Goal: Transaction & Acquisition: Book appointment/travel/reservation

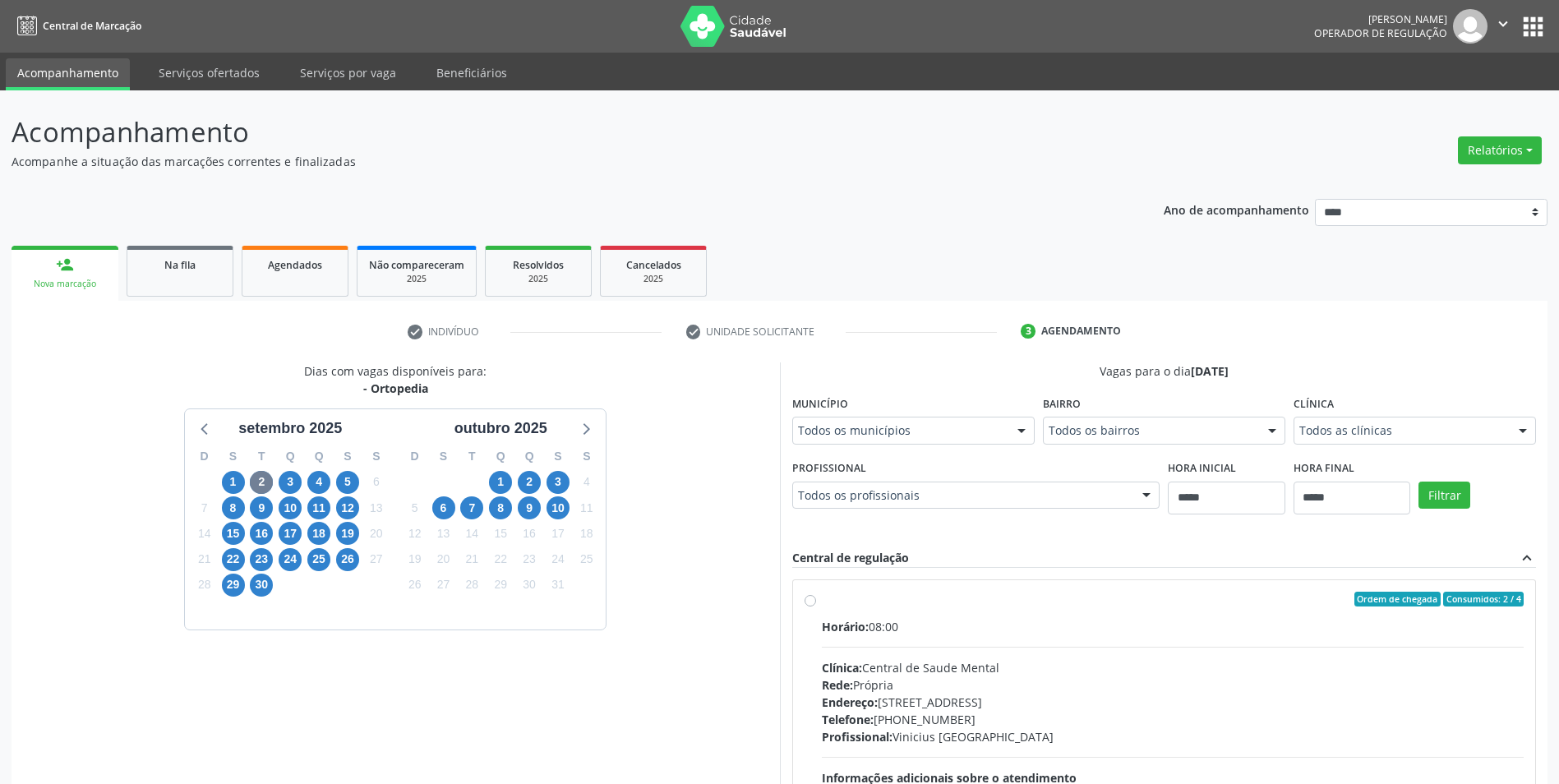
scroll to position [198, 0]
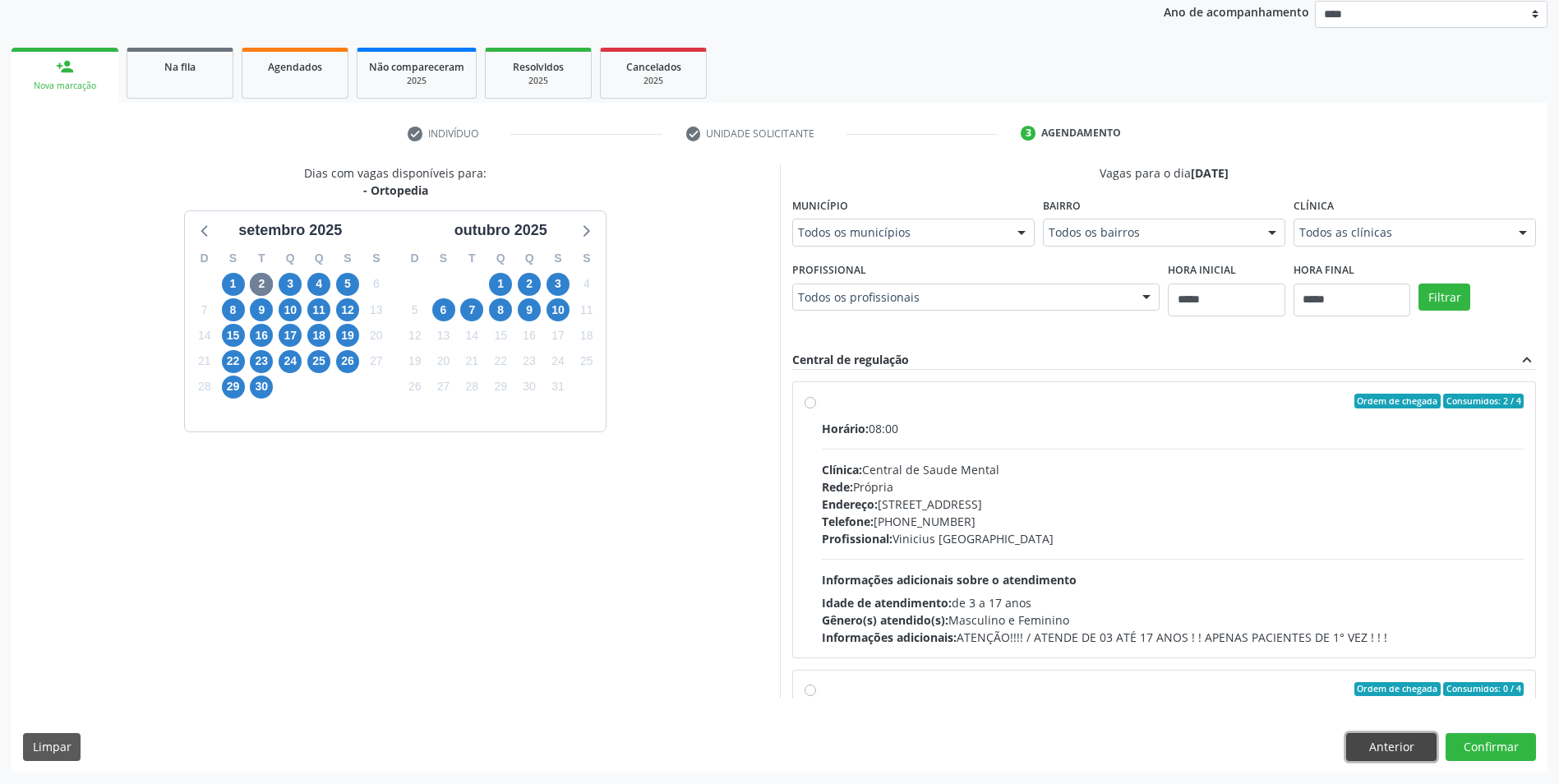
drag, startPoint x: 1372, startPoint y: 737, endPoint x: 1336, endPoint y: 734, distance: 36.3
click at [1372, 737] on button "Anterior" at bounding box center [1391, 747] width 90 height 28
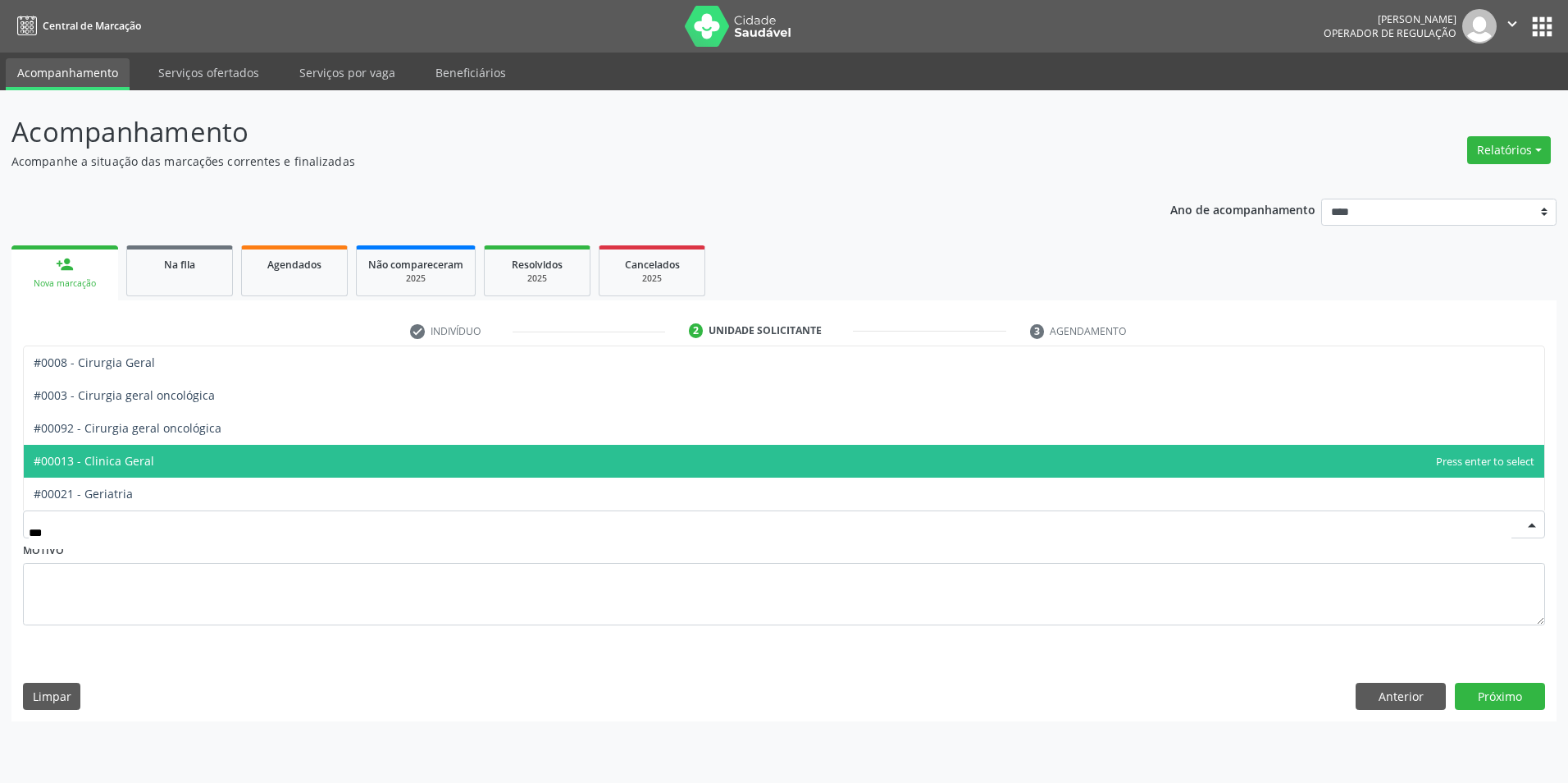
click at [234, 474] on span "#00013 - Clinica Geral" at bounding box center [784, 460] width 1521 height 33
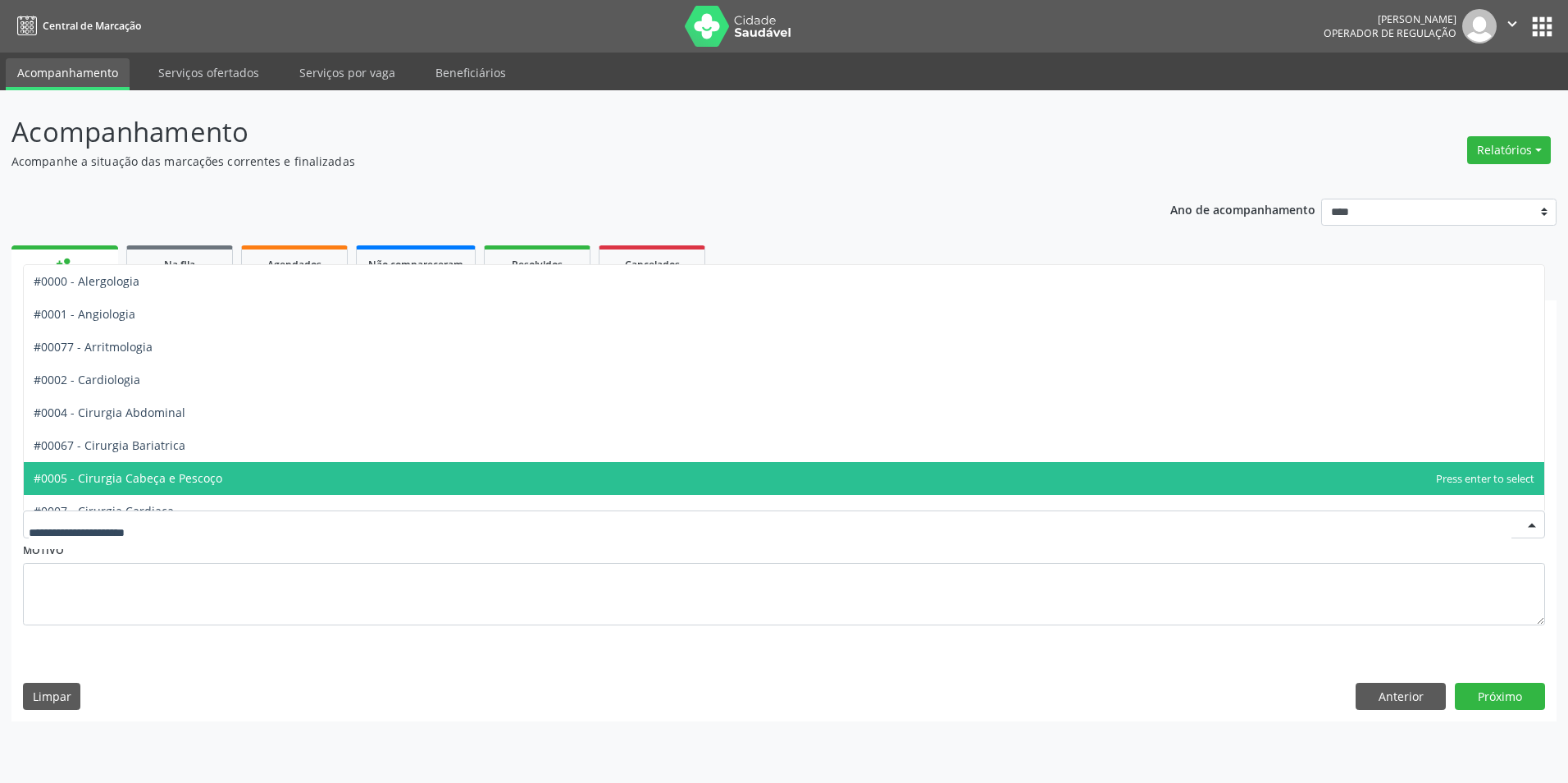
click at [234, 515] on div at bounding box center [784, 524] width 1522 height 28
type input "***"
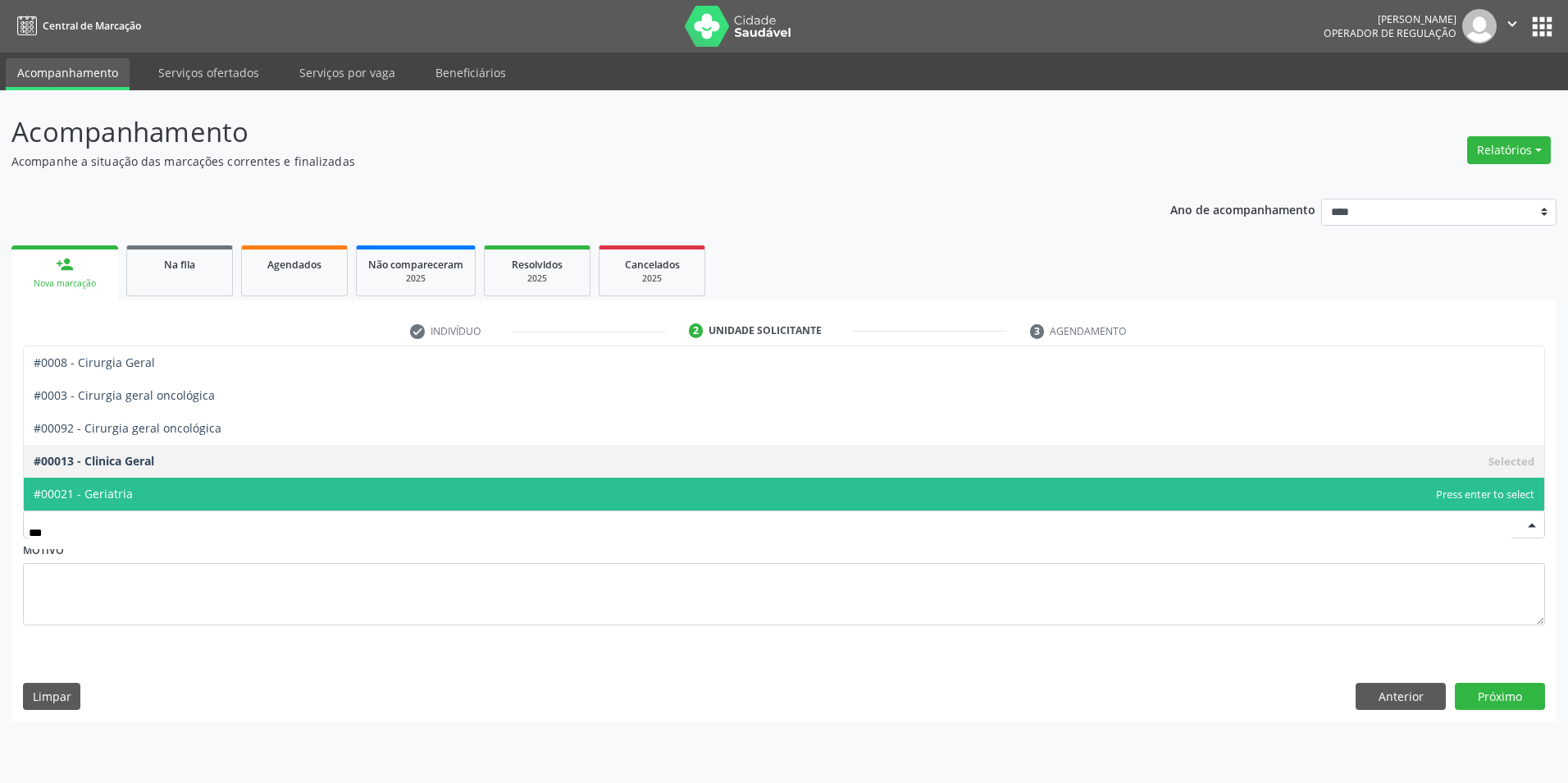
click at [189, 493] on span "#00021 - Geriatria" at bounding box center [784, 493] width 1521 height 33
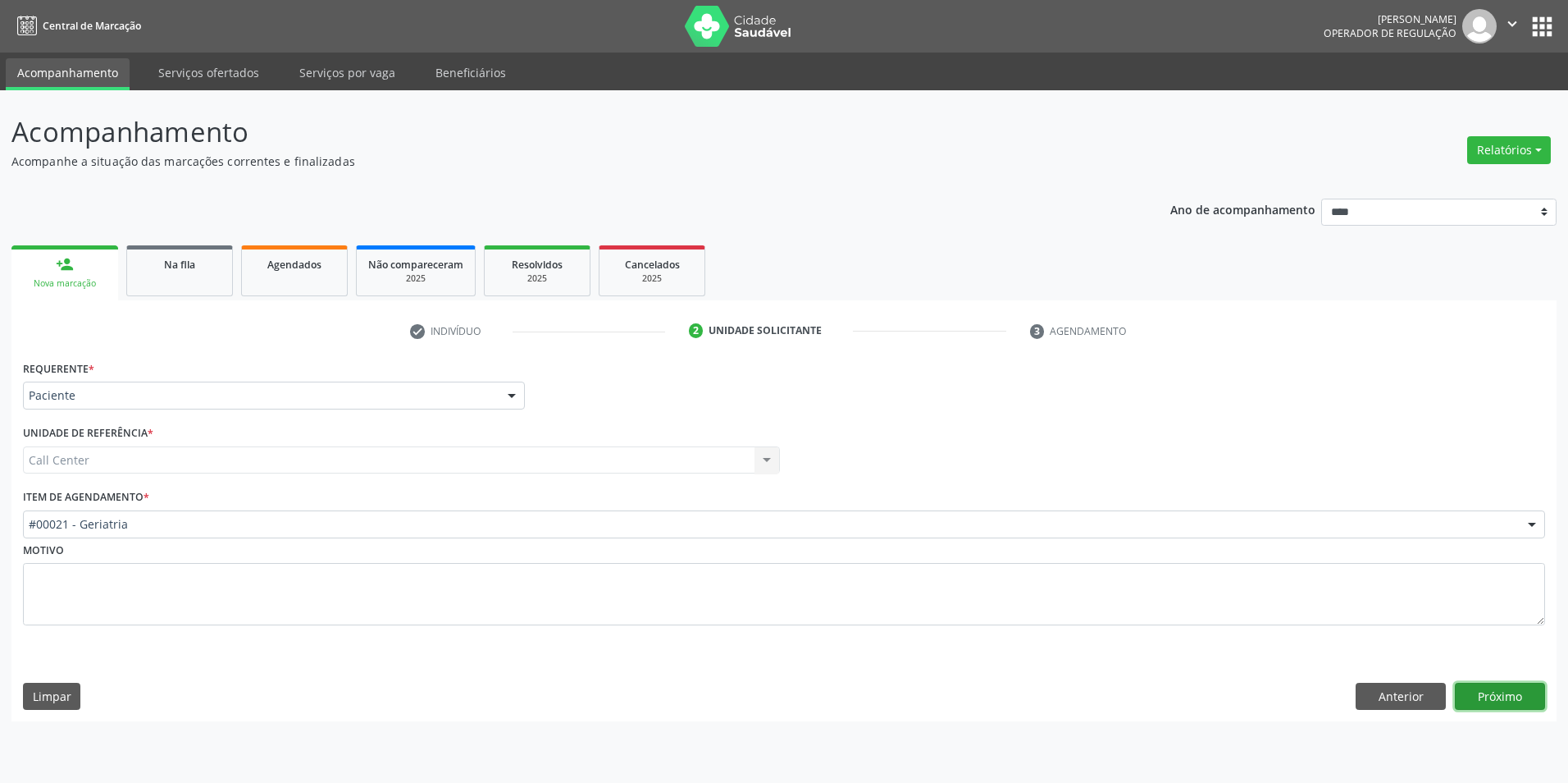
click at [1488, 687] on button "Próximo" at bounding box center [1500, 697] width 90 height 28
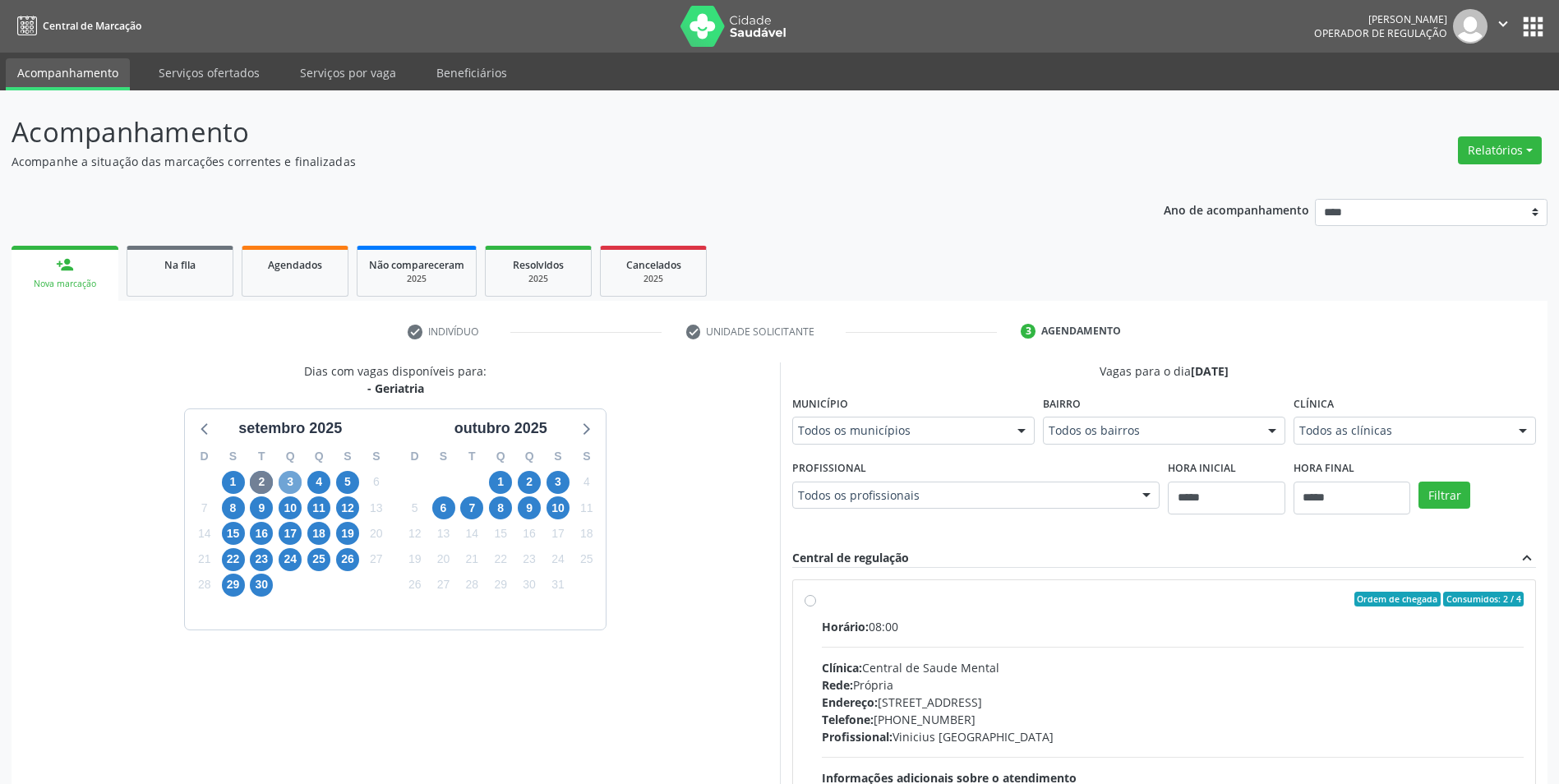
click at [291, 490] on span "3" at bounding box center [290, 482] width 23 height 23
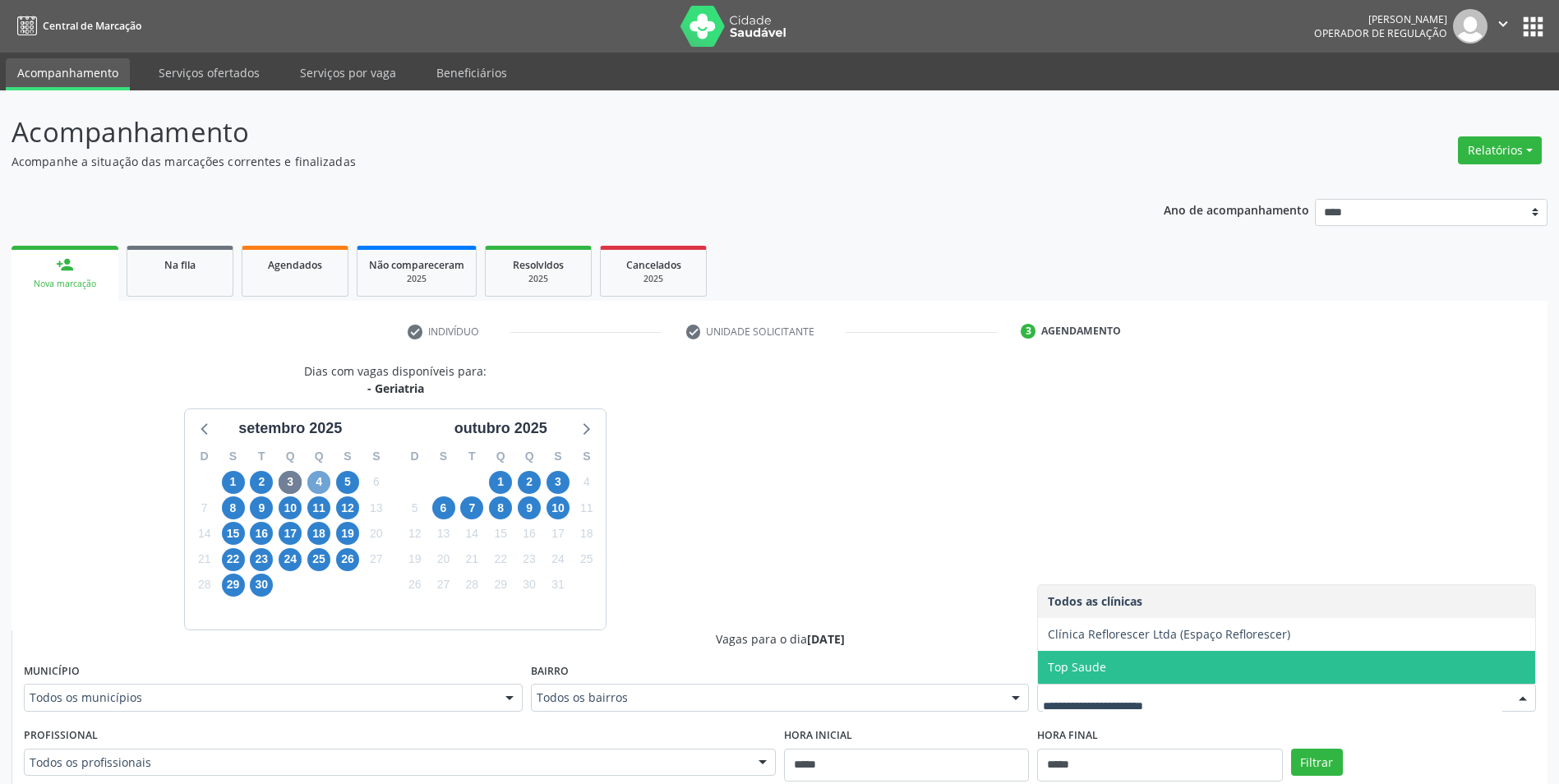
click at [320, 479] on span "4" at bounding box center [318, 482] width 23 height 23
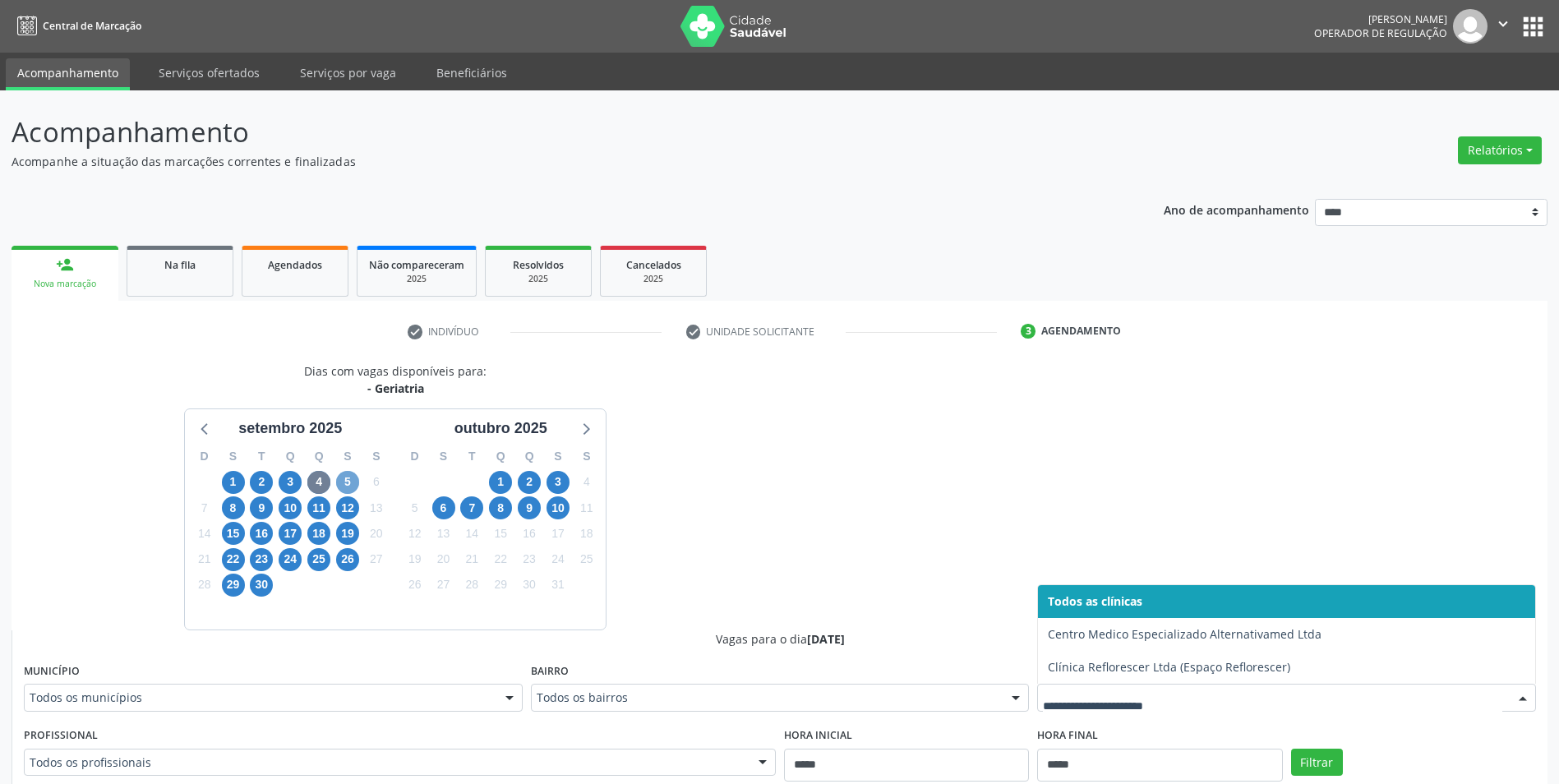
click at [350, 487] on span "5" at bounding box center [347, 482] width 23 height 23
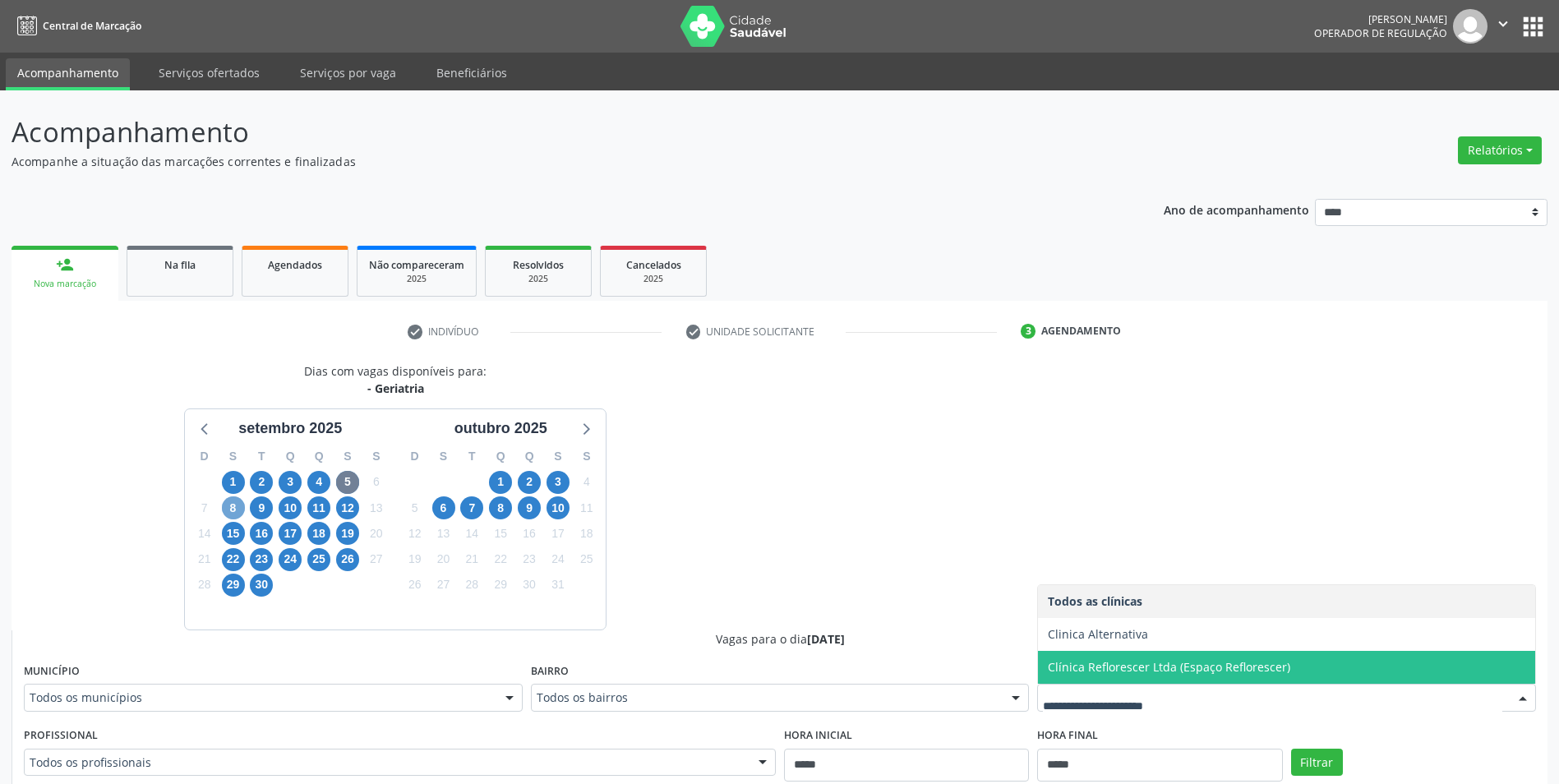
click at [234, 505] on span "8" at bounding box center [233, 507] width 23 height 23
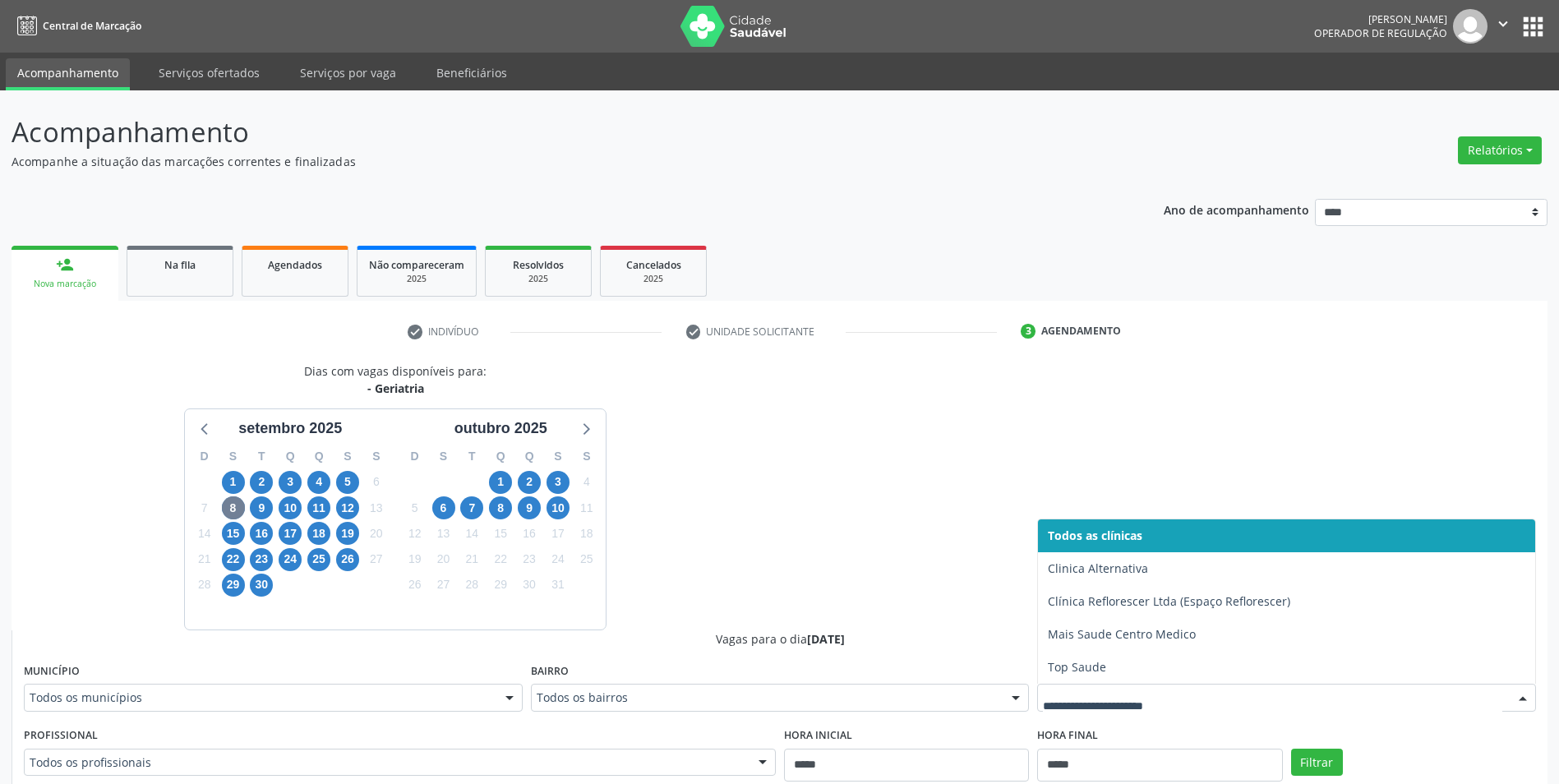
click at [1238, 689] on div at bounding box center [1286, 698] width 499 height 28
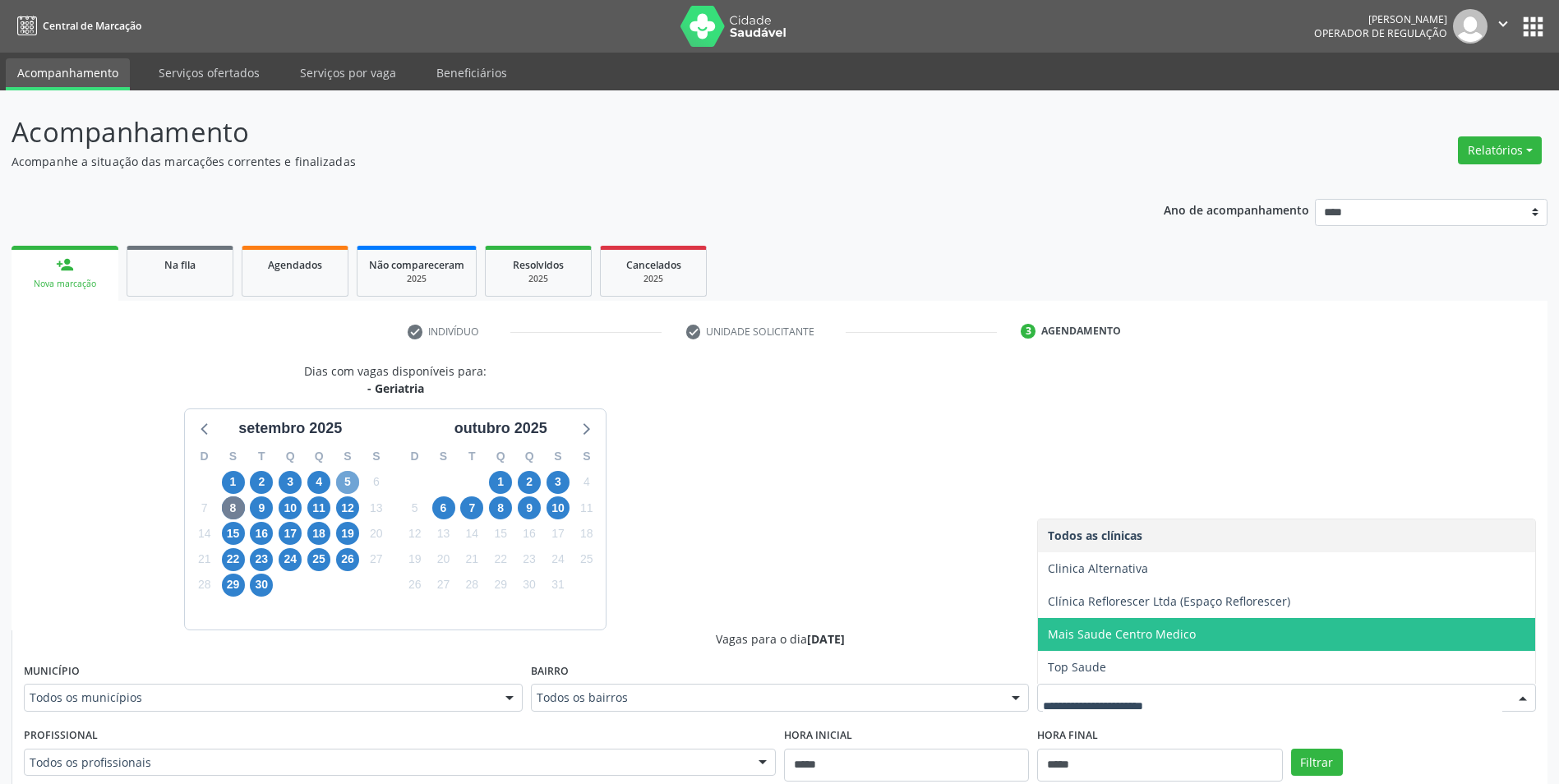
click at [348, 480] on span "5" at bounding box center [347, 482] width 23 height 23
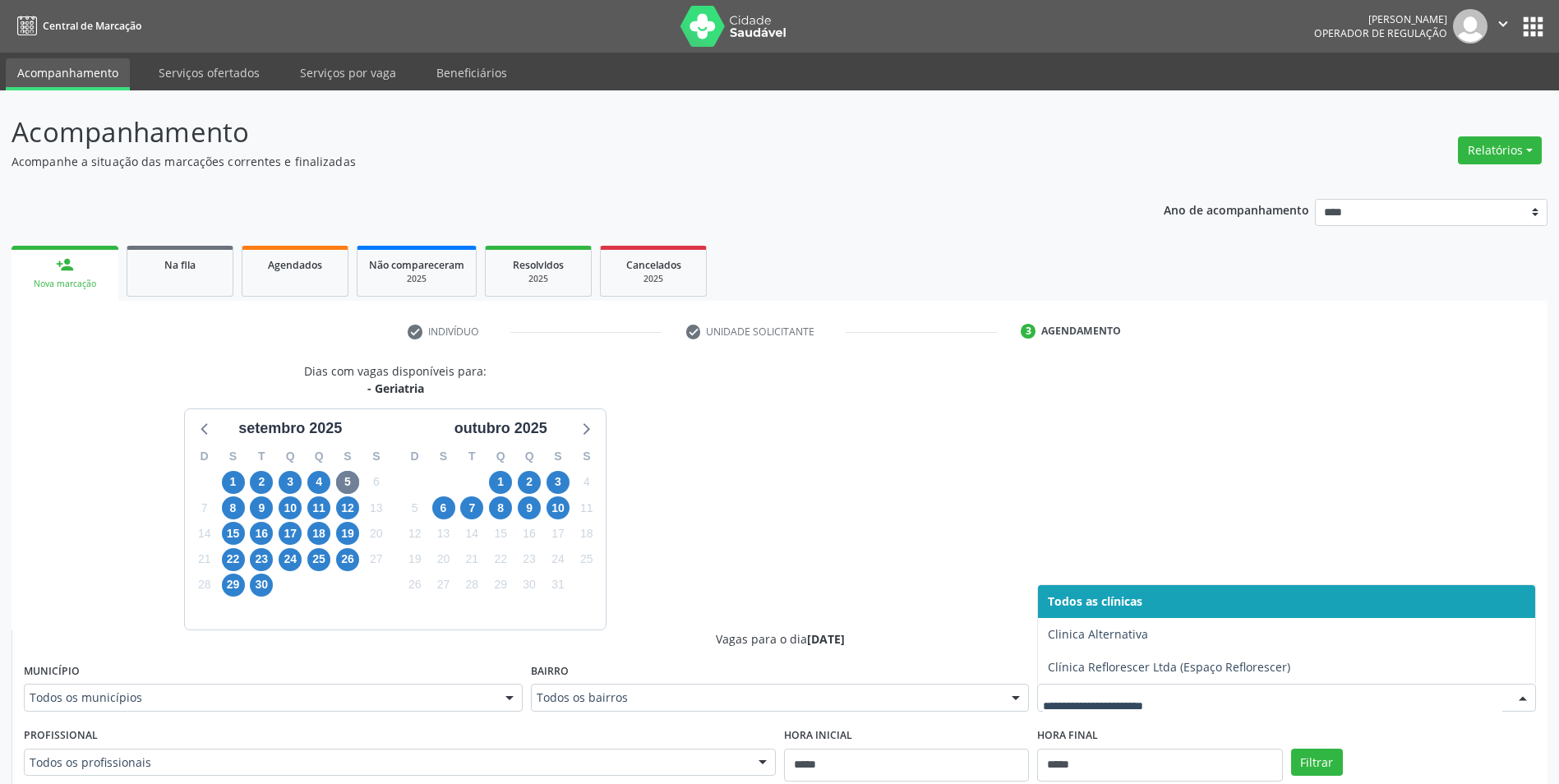
click at [1214, 706] on div at bounding box center [1286, 698] width 499 height 28
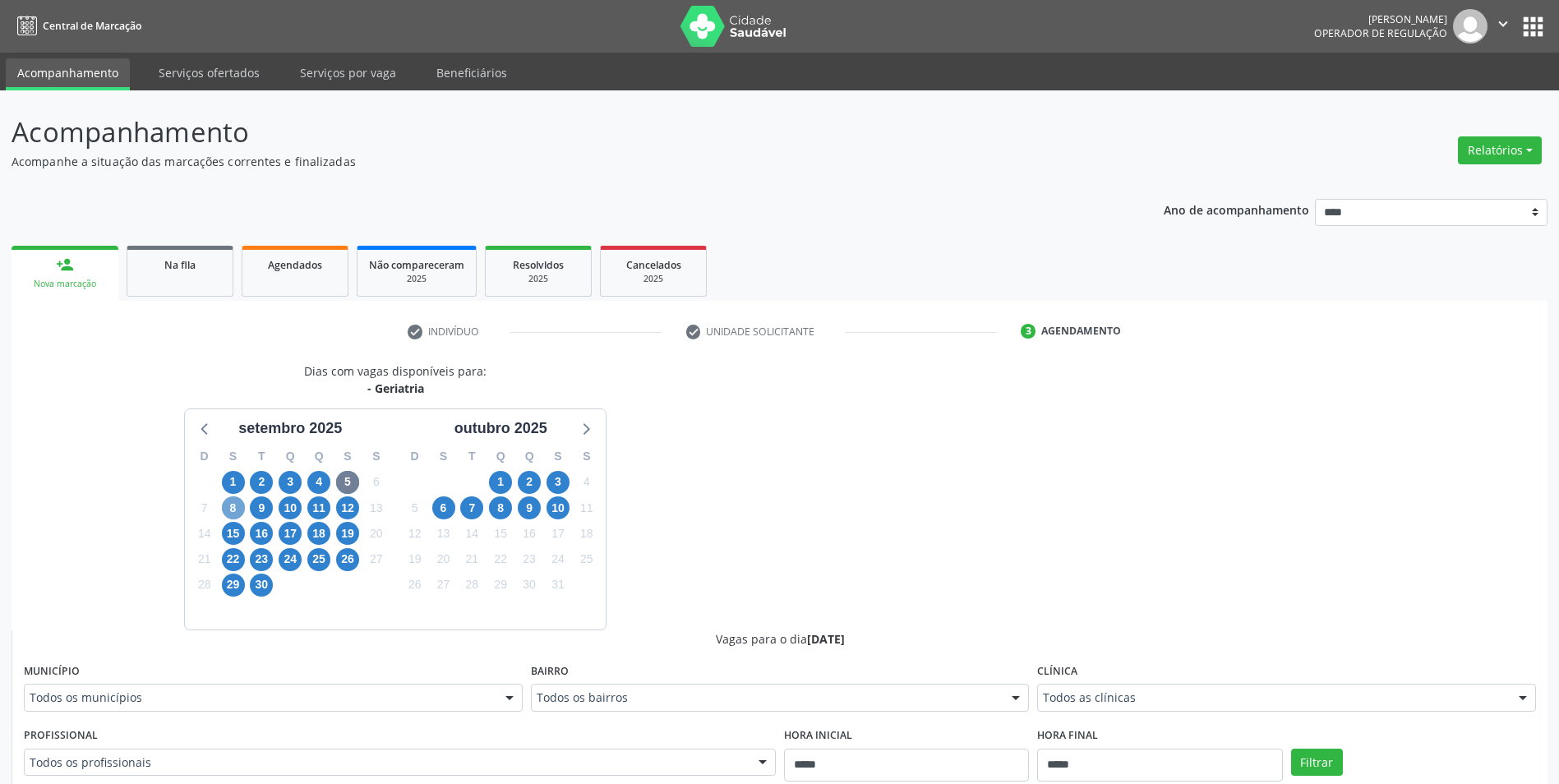
click at [237, 514] on span "8" at bounding box center [233, 507] width 23 height 23
click at [1205, 687] on div "Todos as clínicas" at bounding box center [1286, 698] width 499 height 28
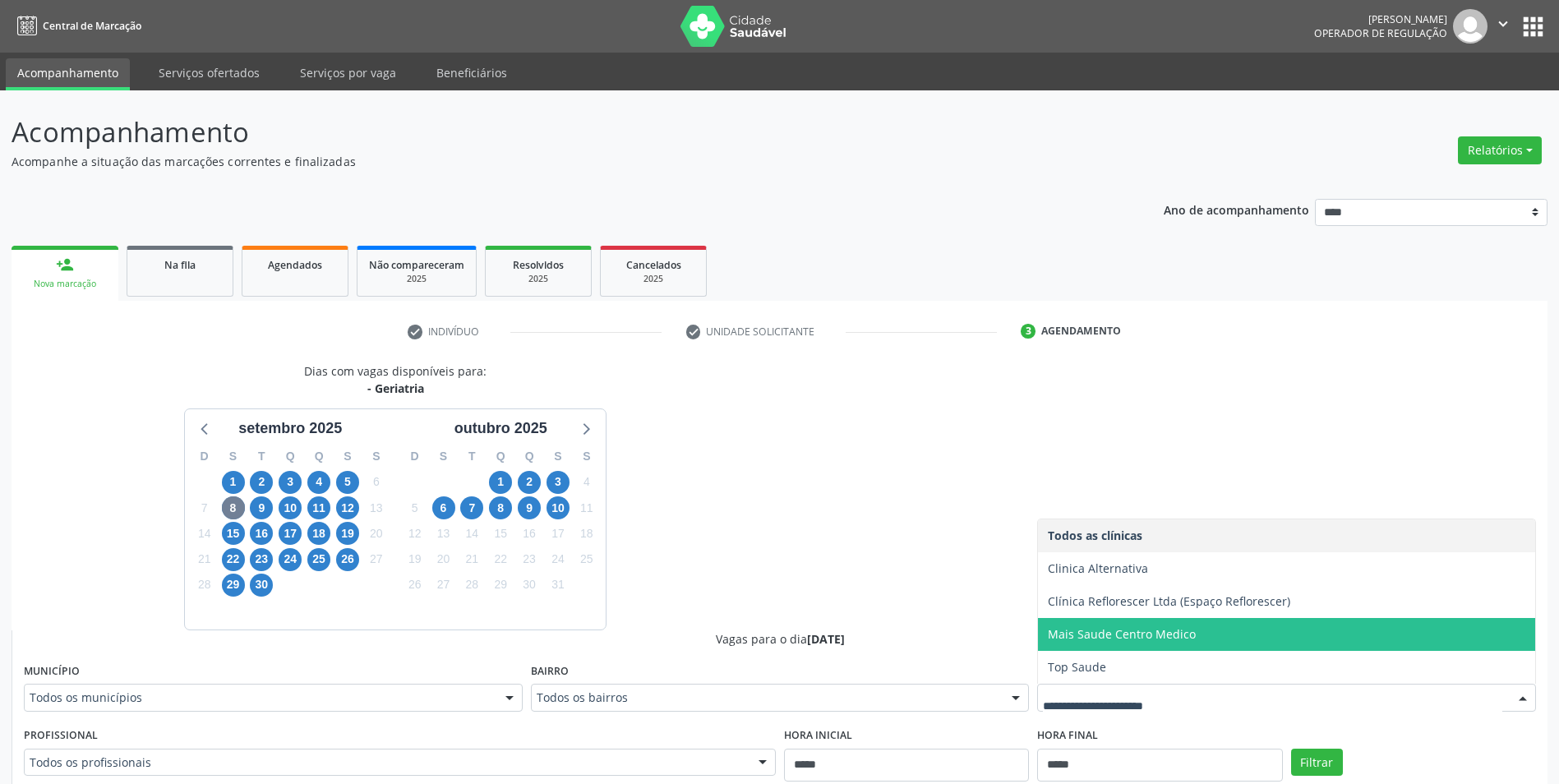
click at [1152, 644] on span "Mais Saude Centro Medico" at bounding box center [1286, 634] width 497 height 33
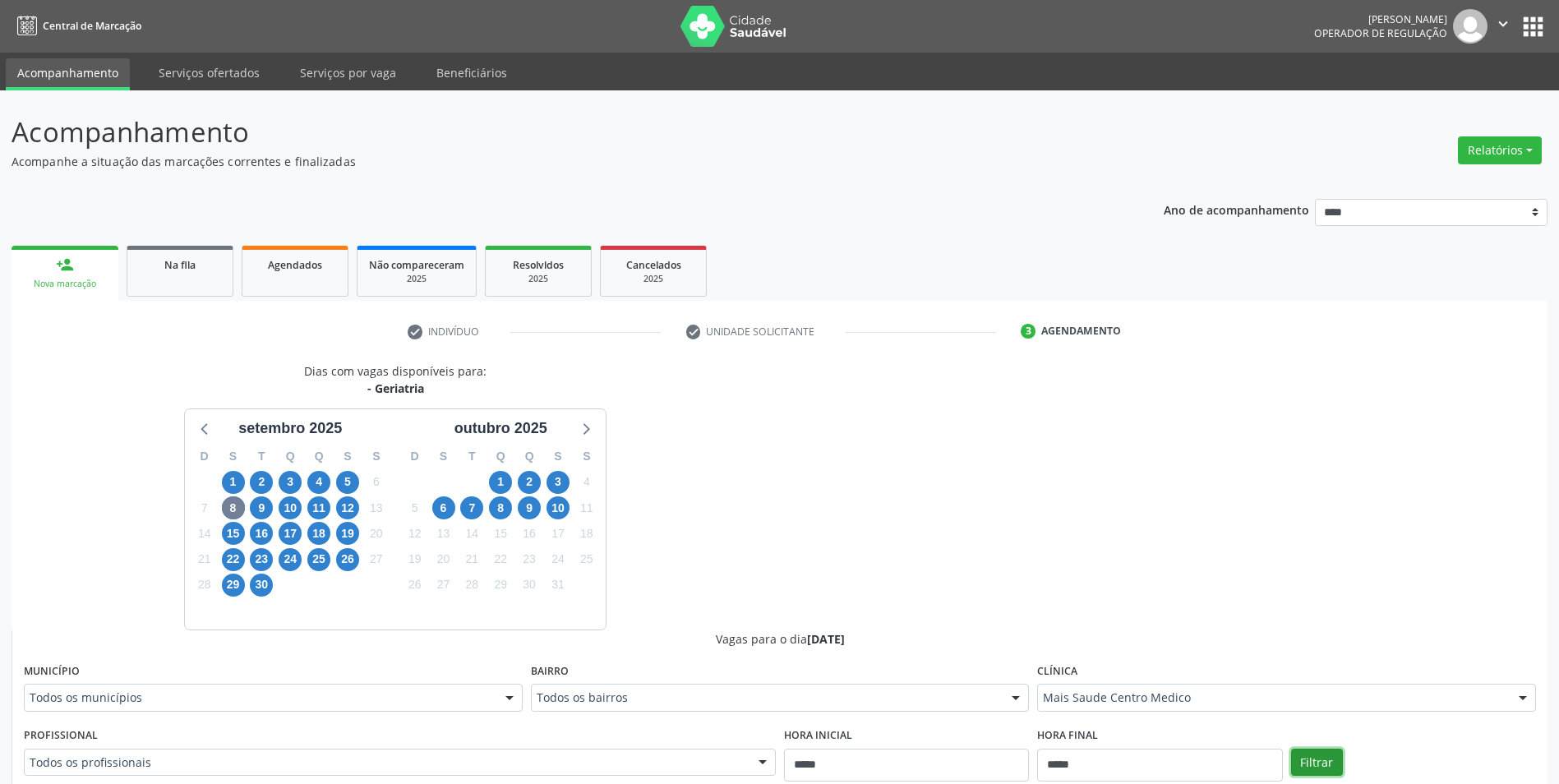
click at [1320, 754] on button "Filtrar" at bounding box center [1317, 763] width 52 height 28
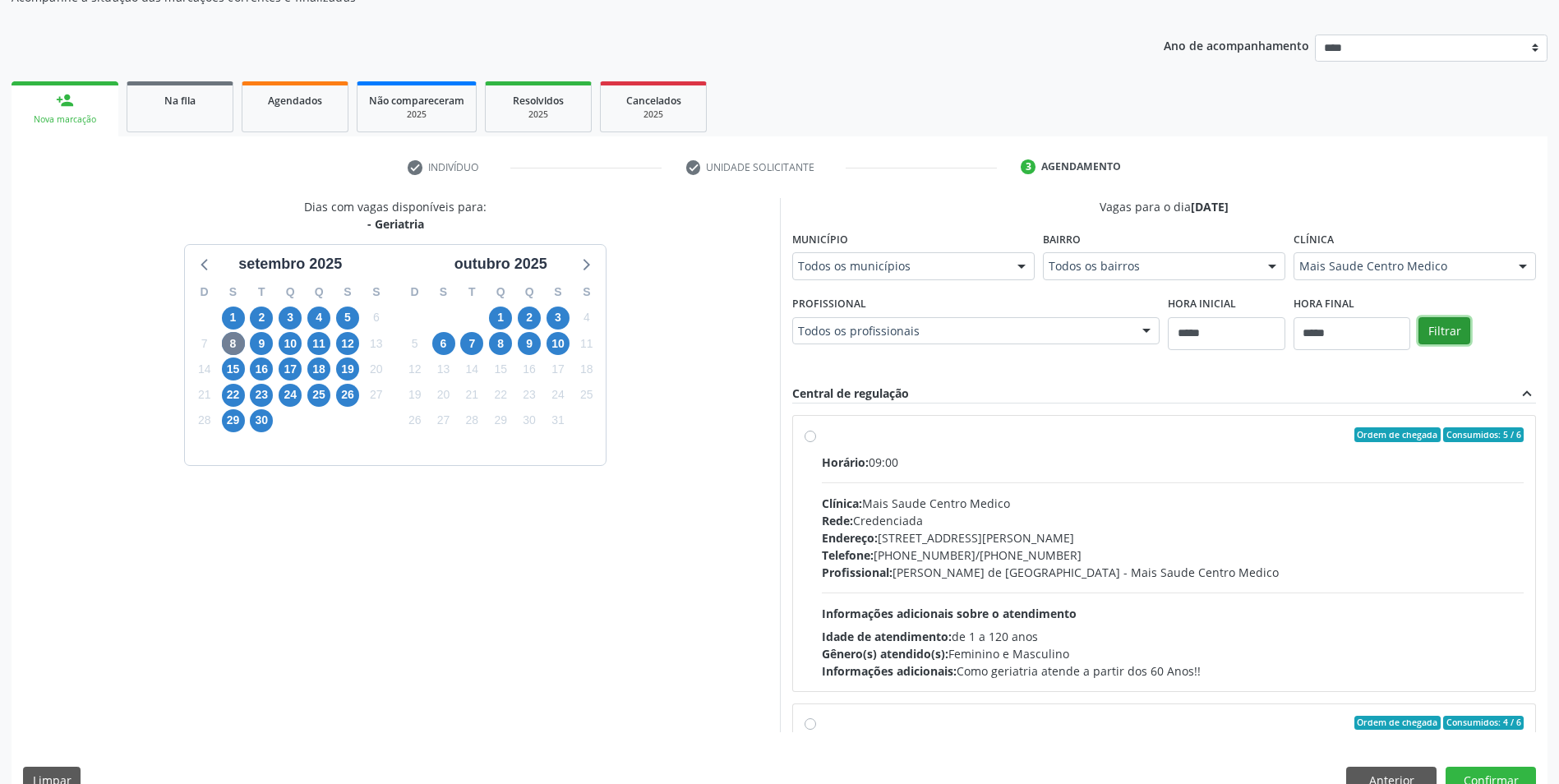
scroll to position [198, 0]
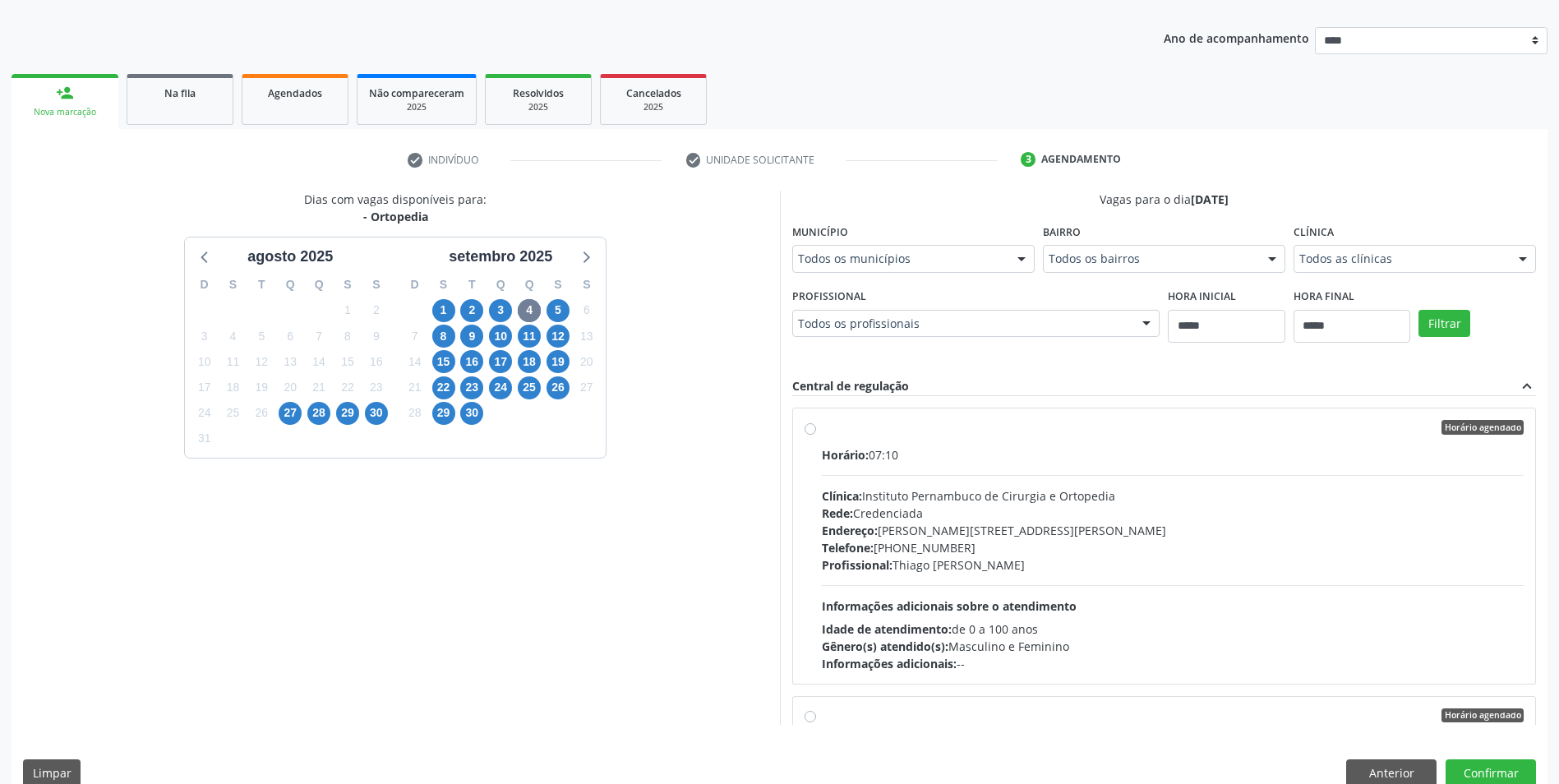
scroll to position [198, 0]
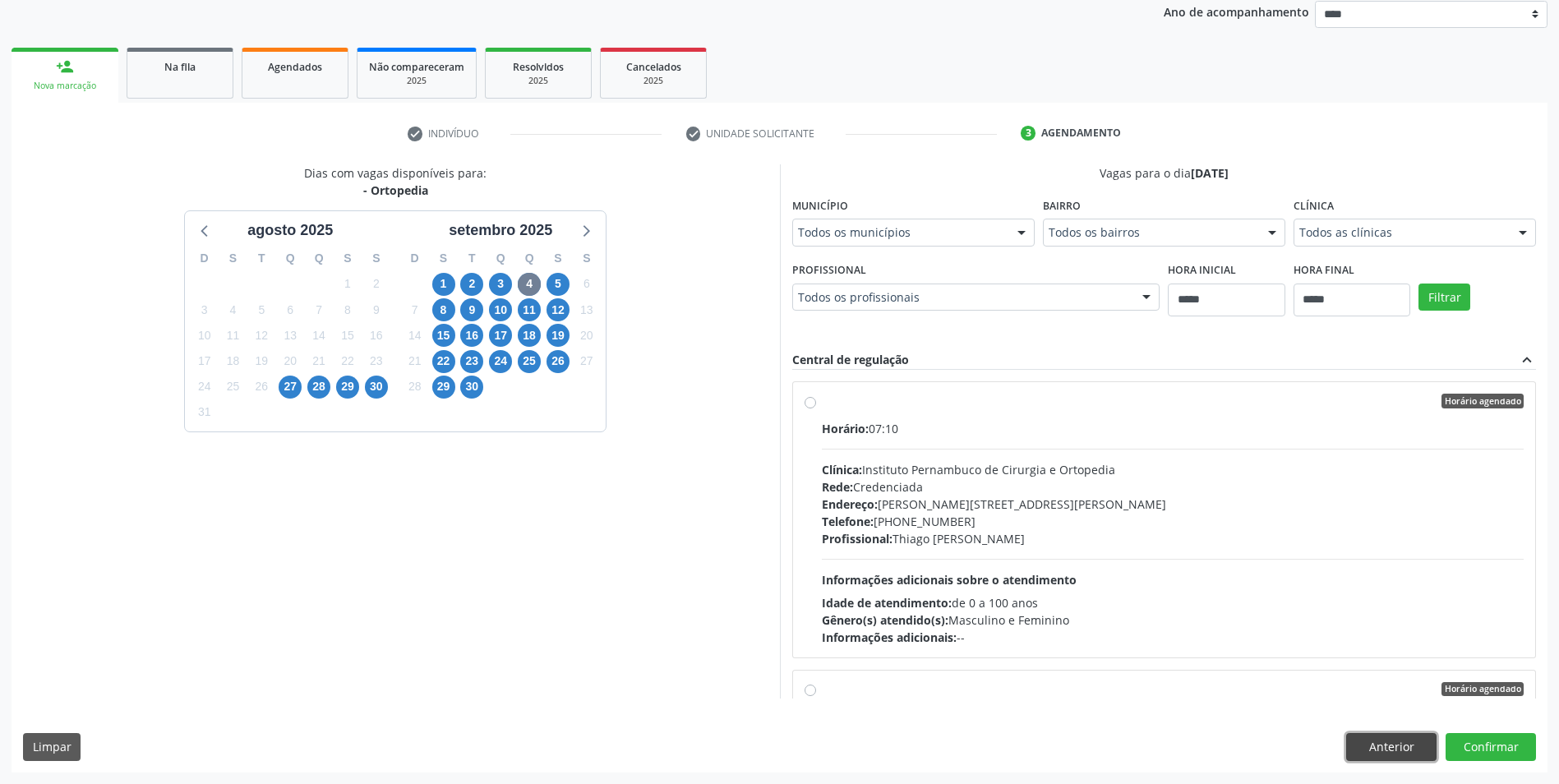
click at [1354, 739] on button "Anterior" at bounding box center [1391, 747] width 90 height 28
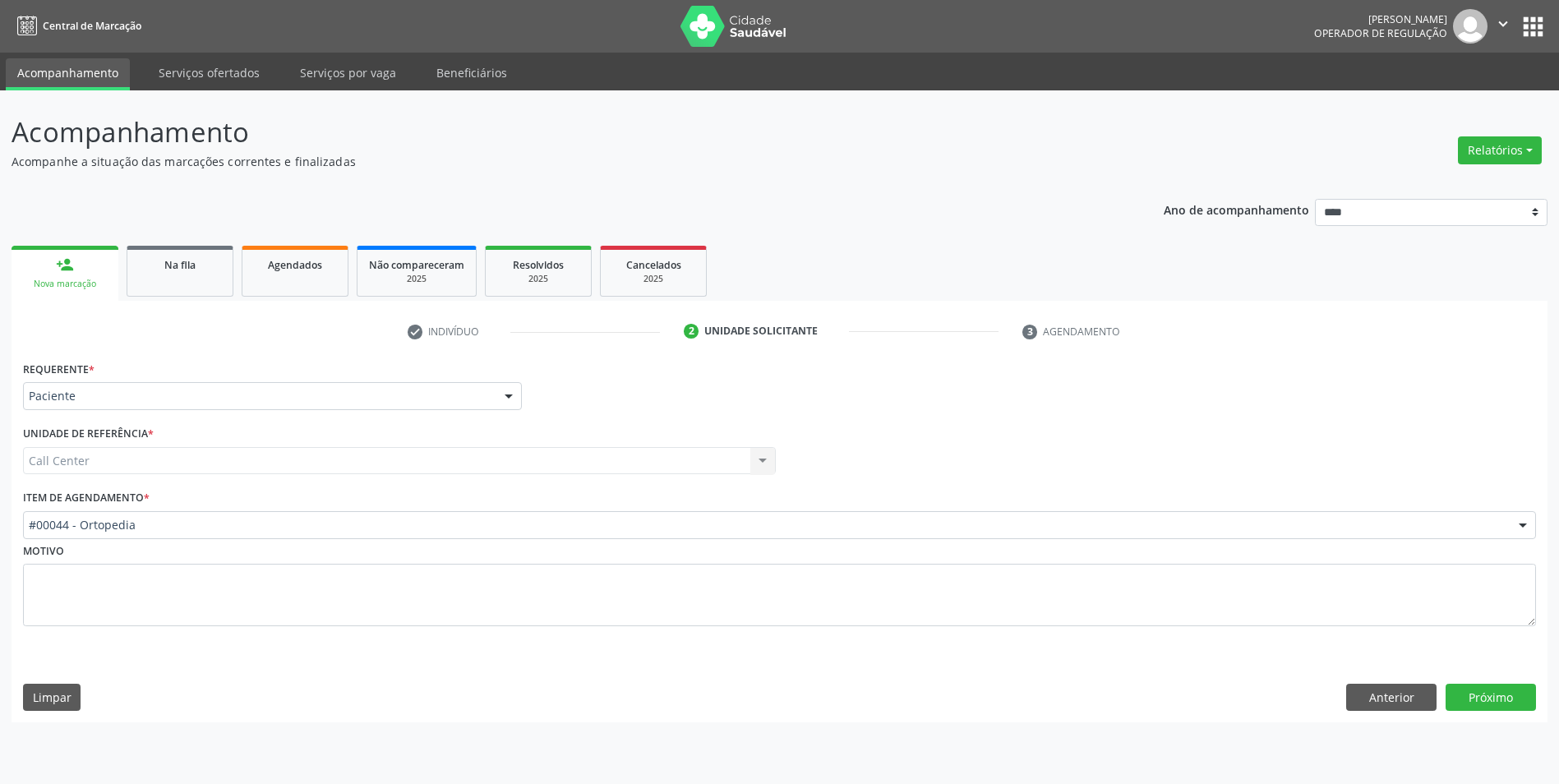
scroll to position [0, 0]
click at [1364, 696] on button "Anterior" at bounding box center [1403, 698] width 90 height 28
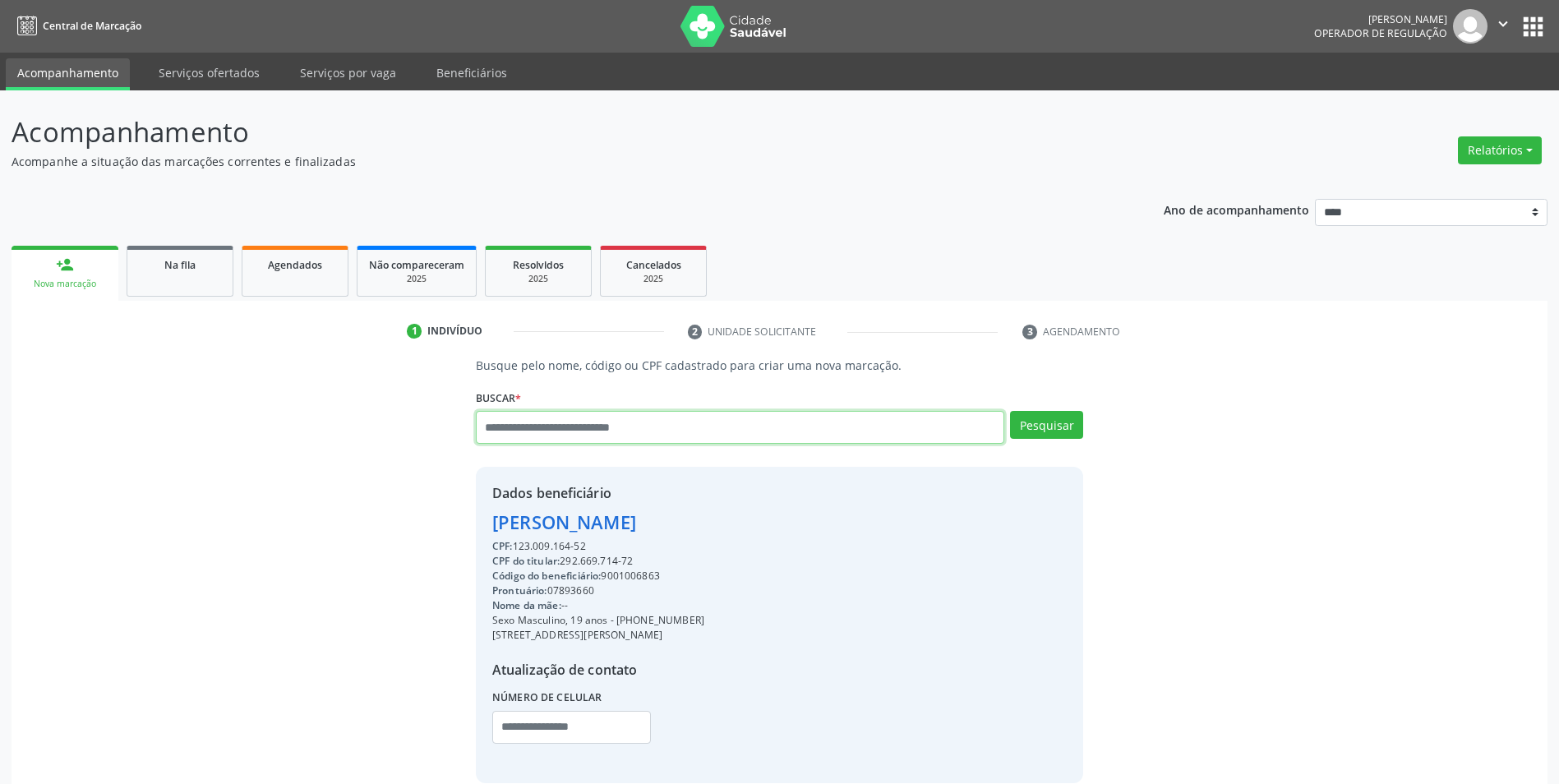
click at [580, 442] on input "text" at bounding box center [740, 427] width 528 height 33
type input "******"
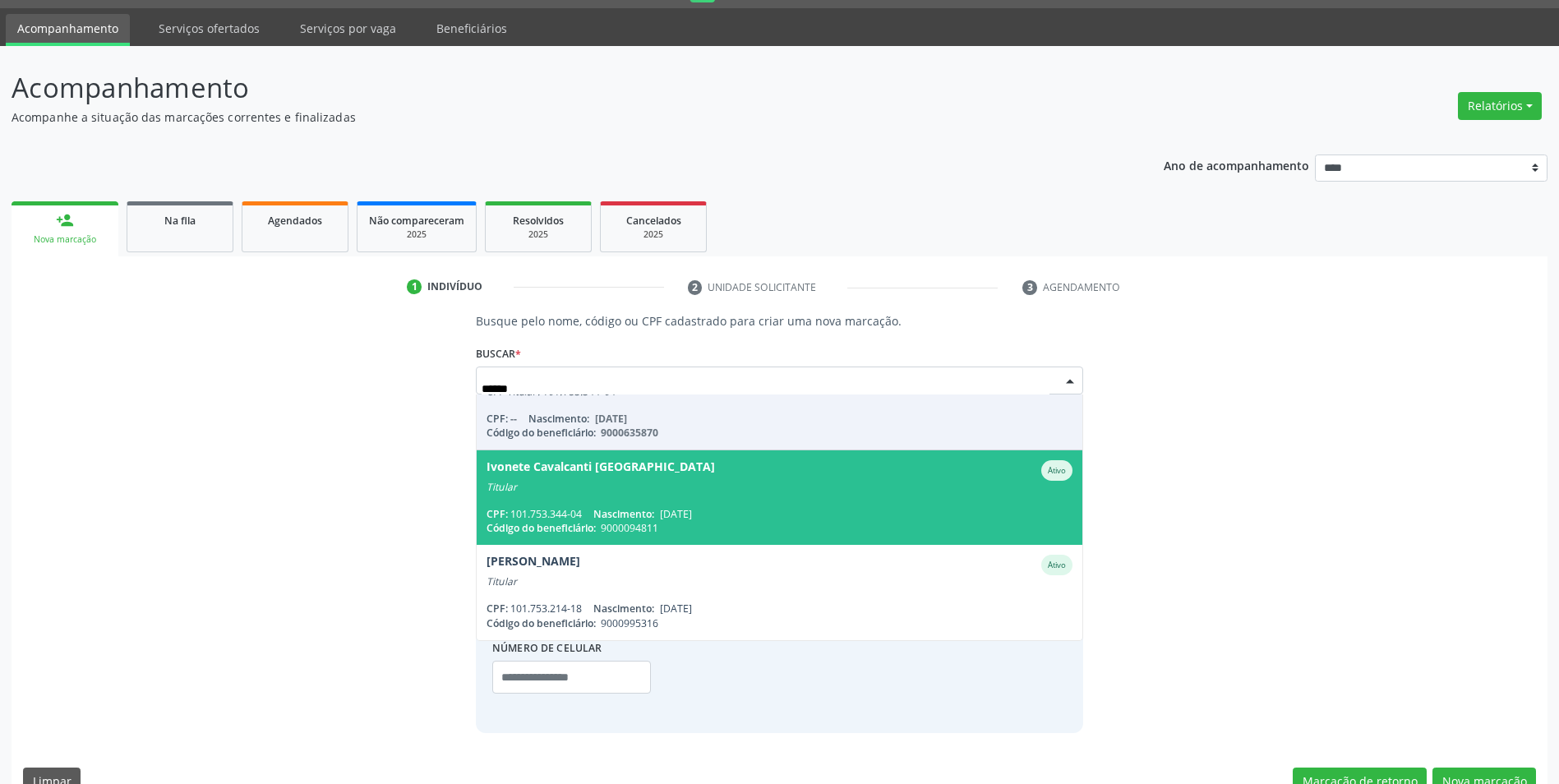
scroll to position [79, 0]
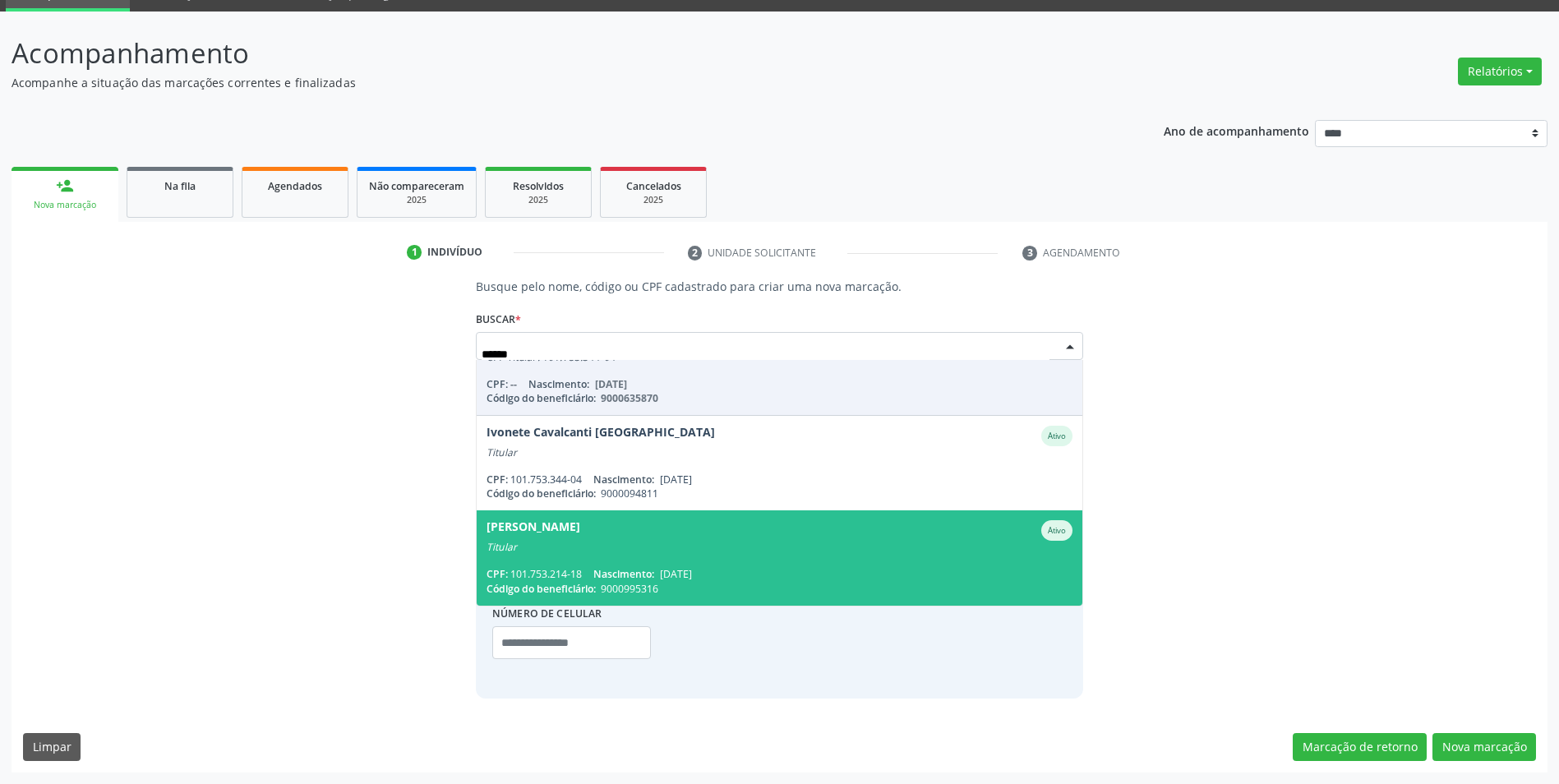
click at [885, 488] on div "Código do beneficiário: 9000094811" at bounding box center [779, 493] width 586 height 14
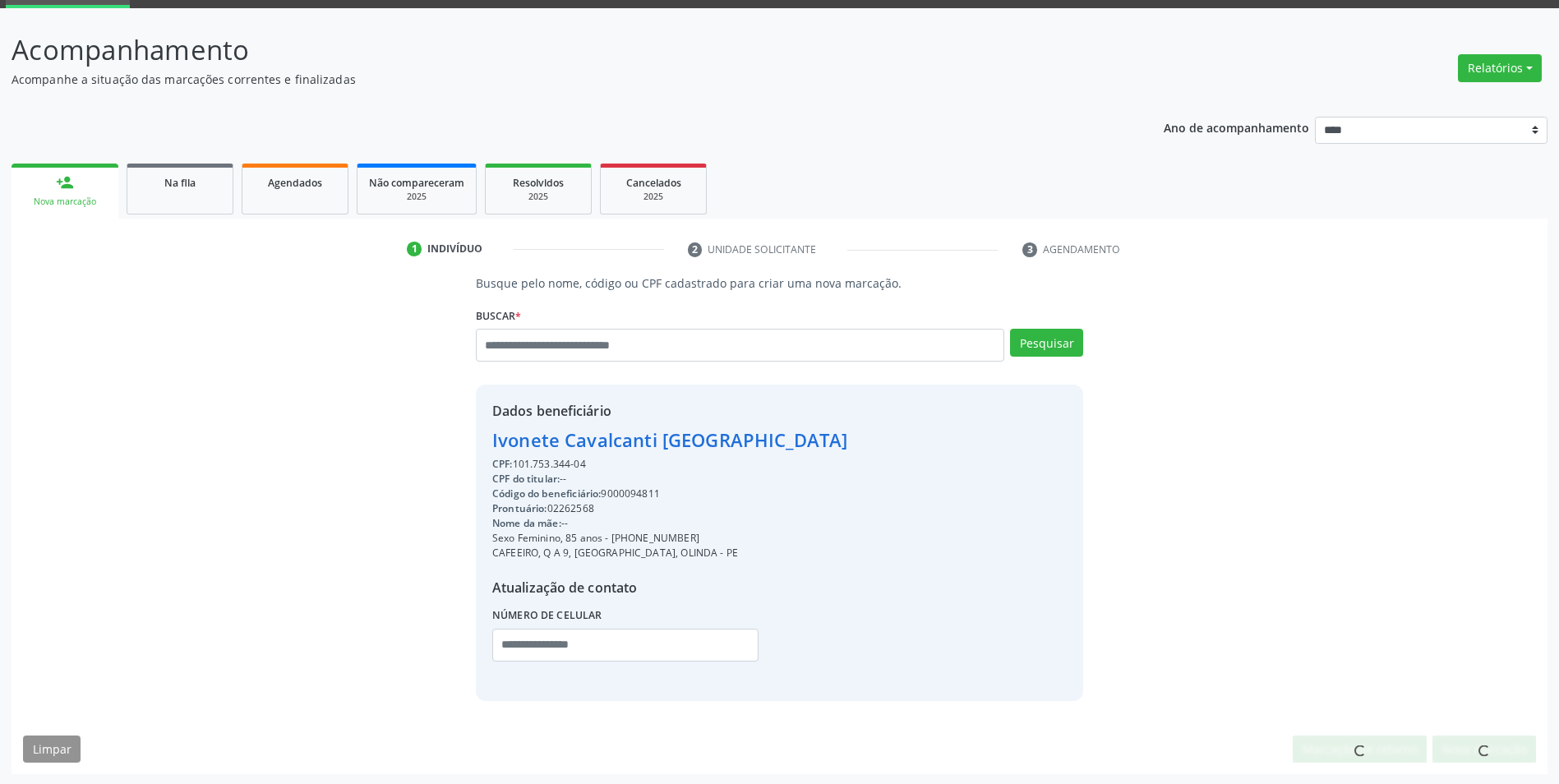
scroll to position [84, 0]
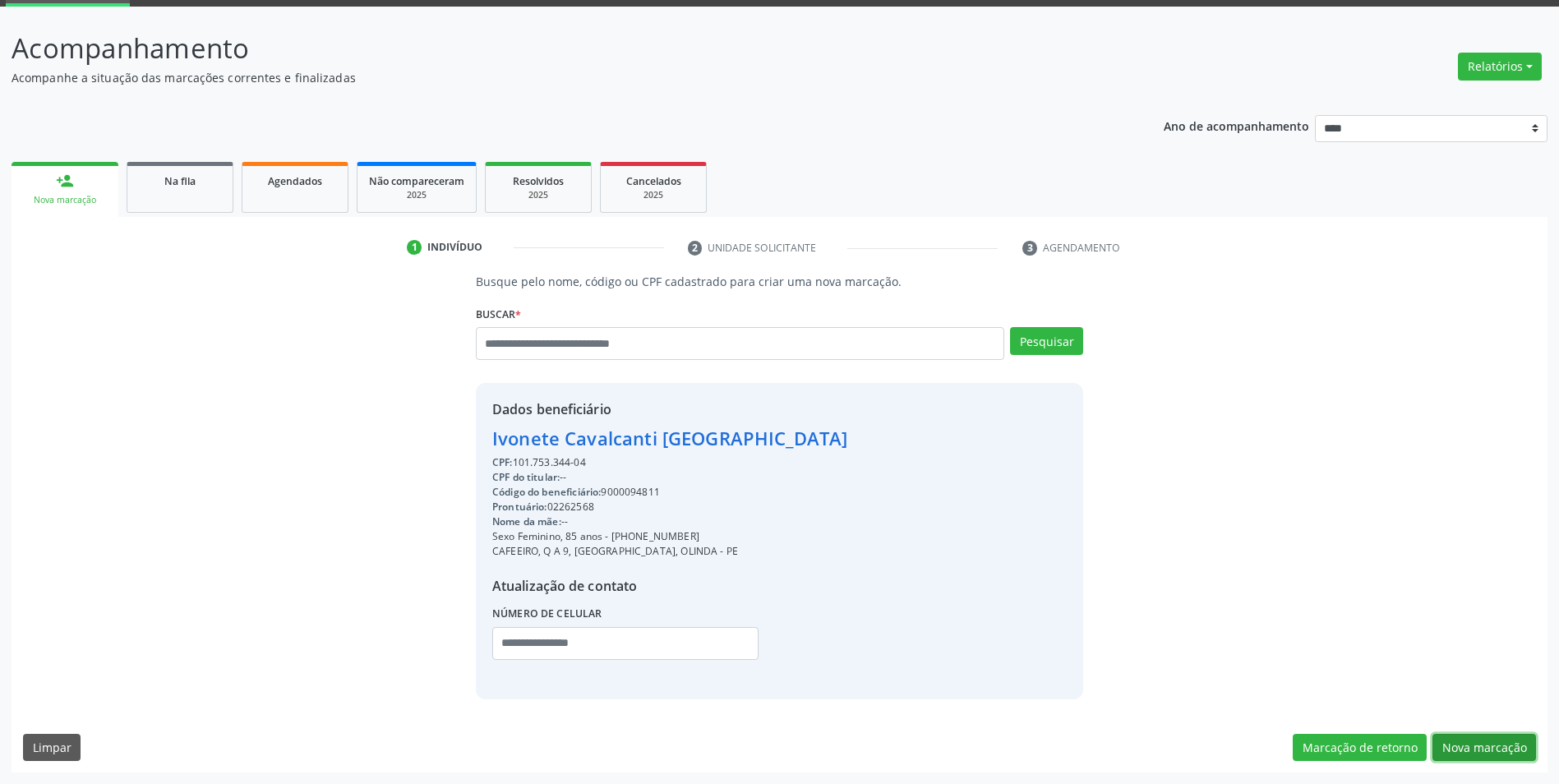
click at [1470, 753] on button "Nova marcação" at bounding box center [1484, 748] width 104 height 28
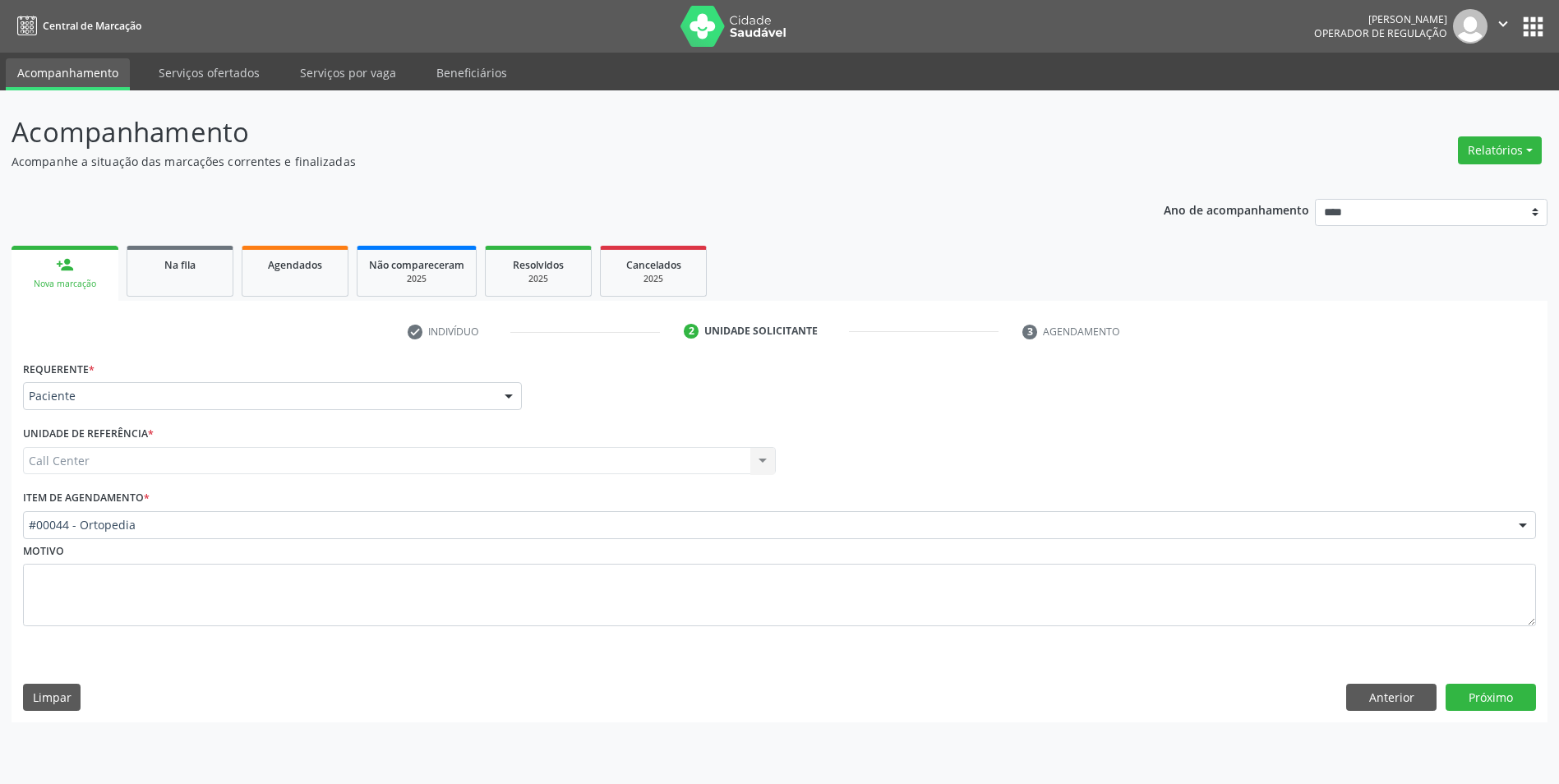
scroll to position [0, 0]
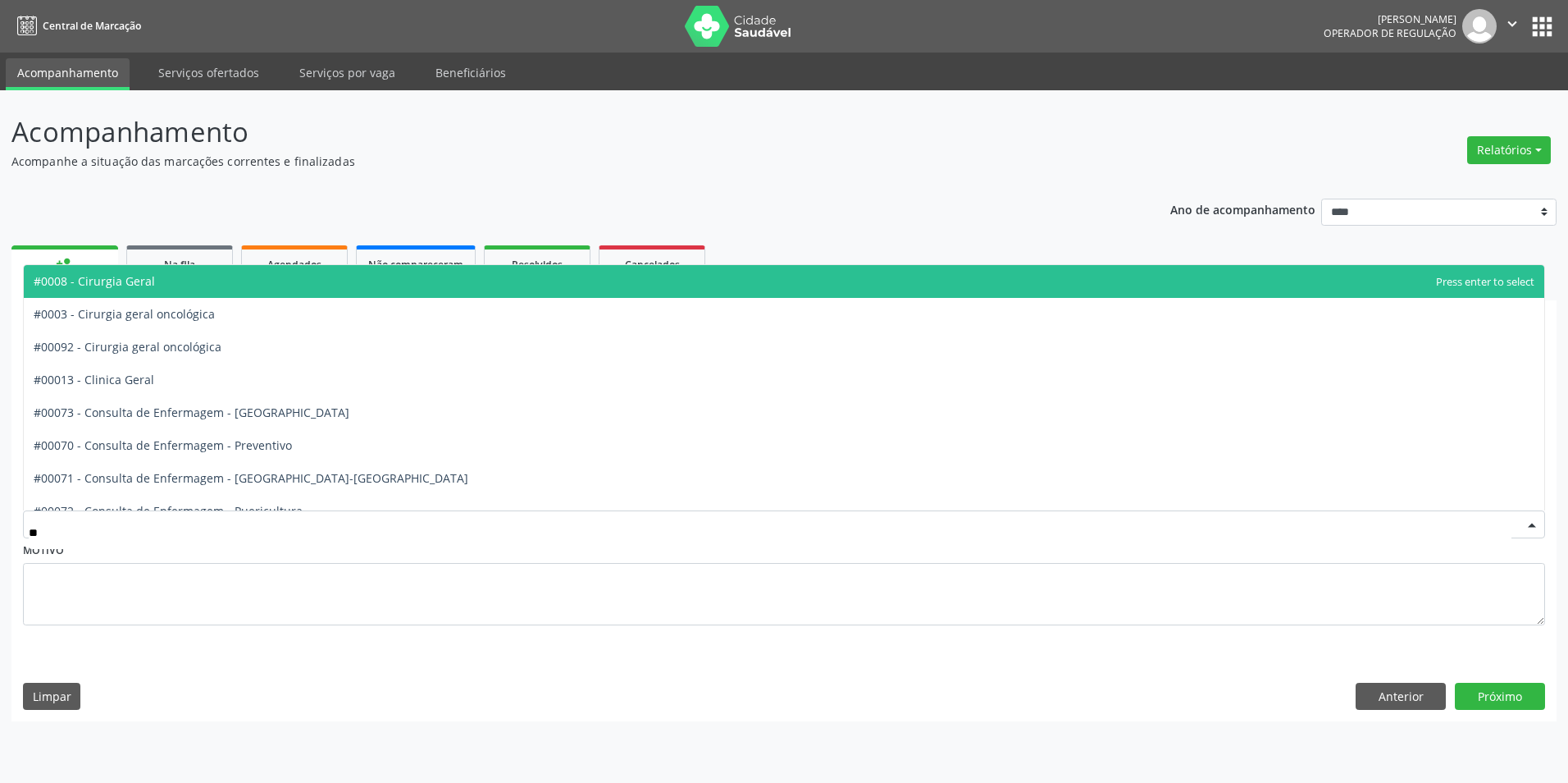
type input "***"
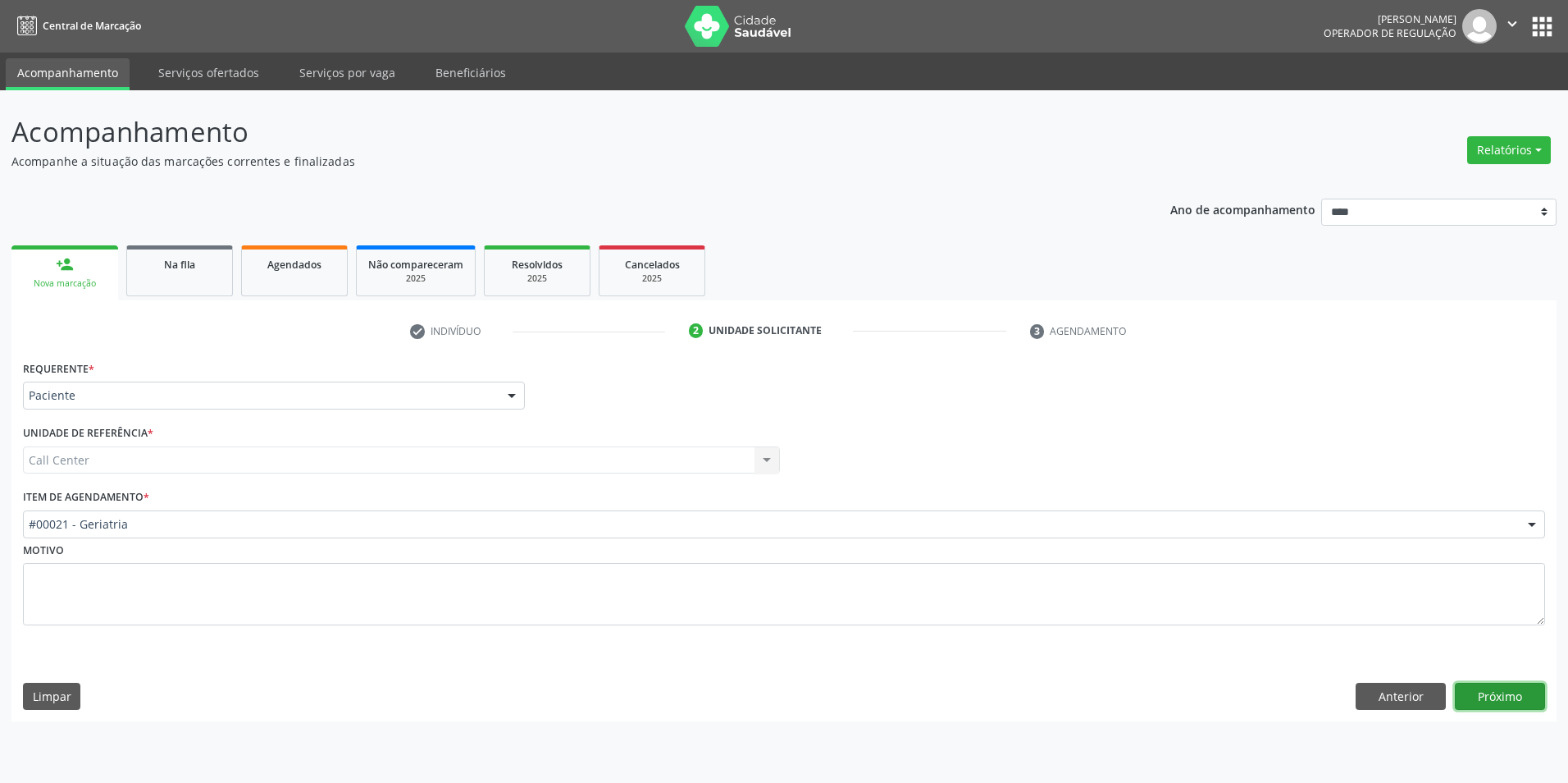
click at [1531, 697] on button "Próximo" at bounding box center [1500, 697] width 90 height 28
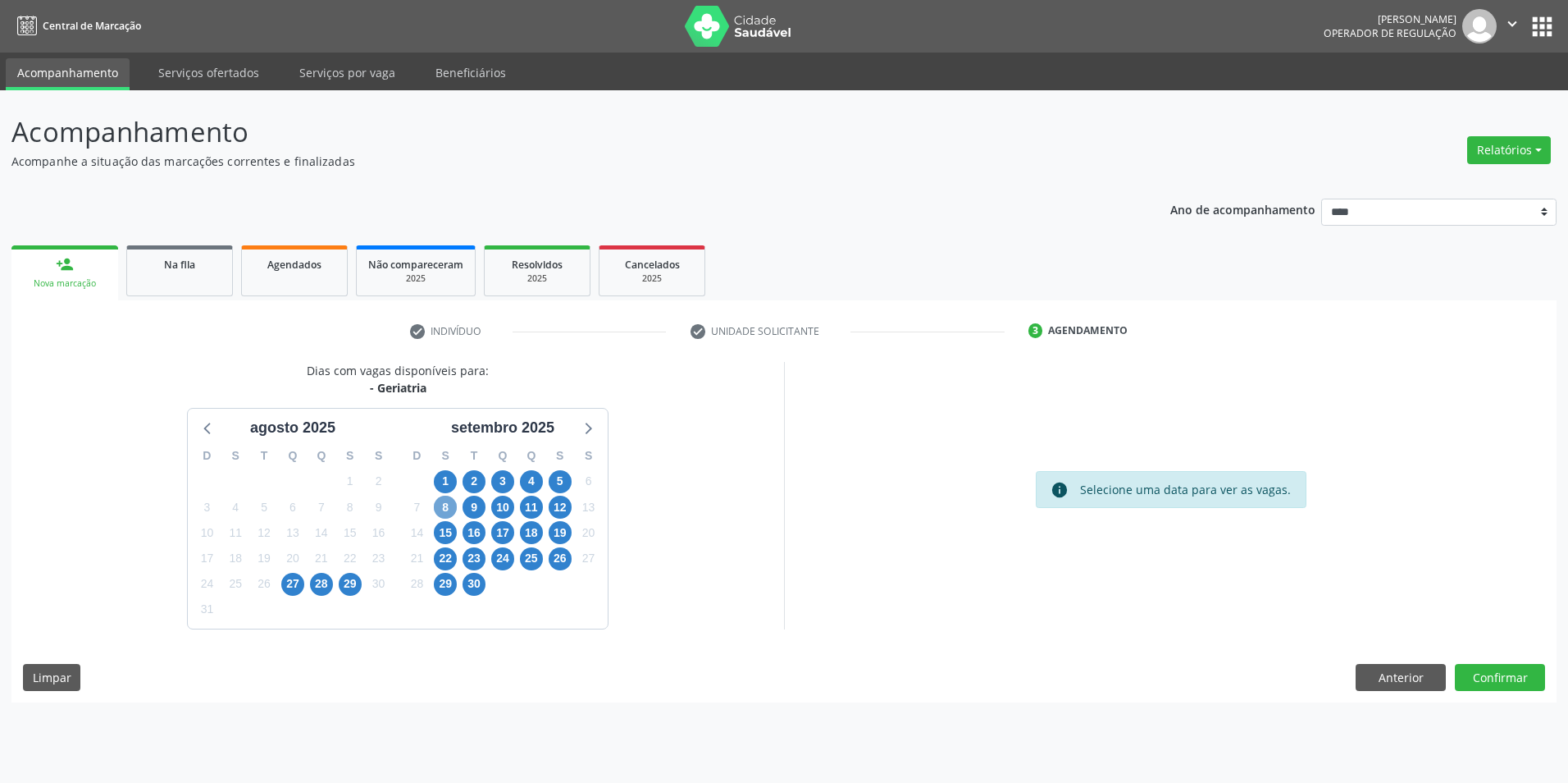
click at [439, 504] on span "8" at bounding box center [445, 506] width 23 height 23
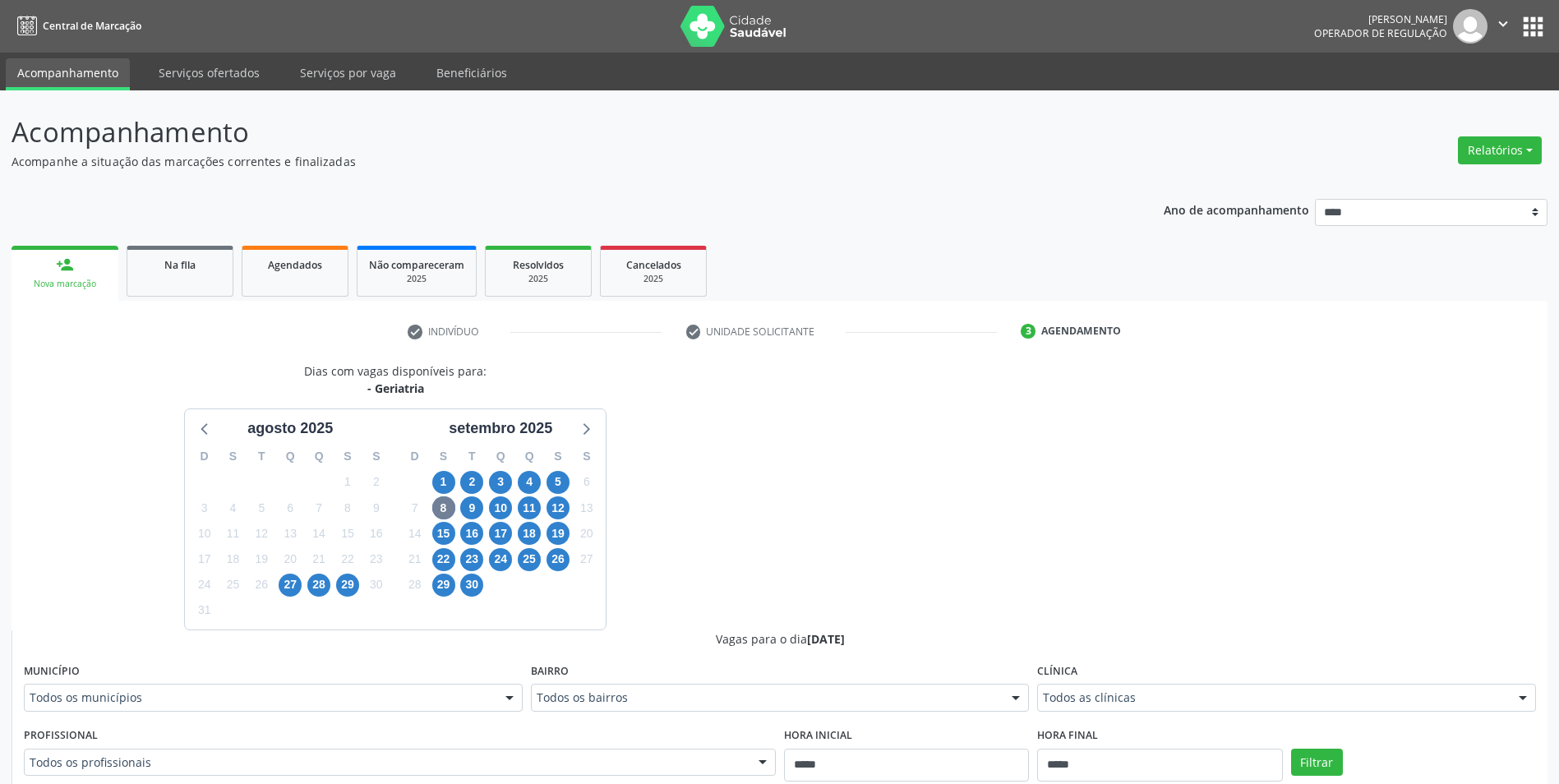
click at [1263, 685] on div "Todos as clínicas" at bounding box center [1286, 698] width 499 height 28
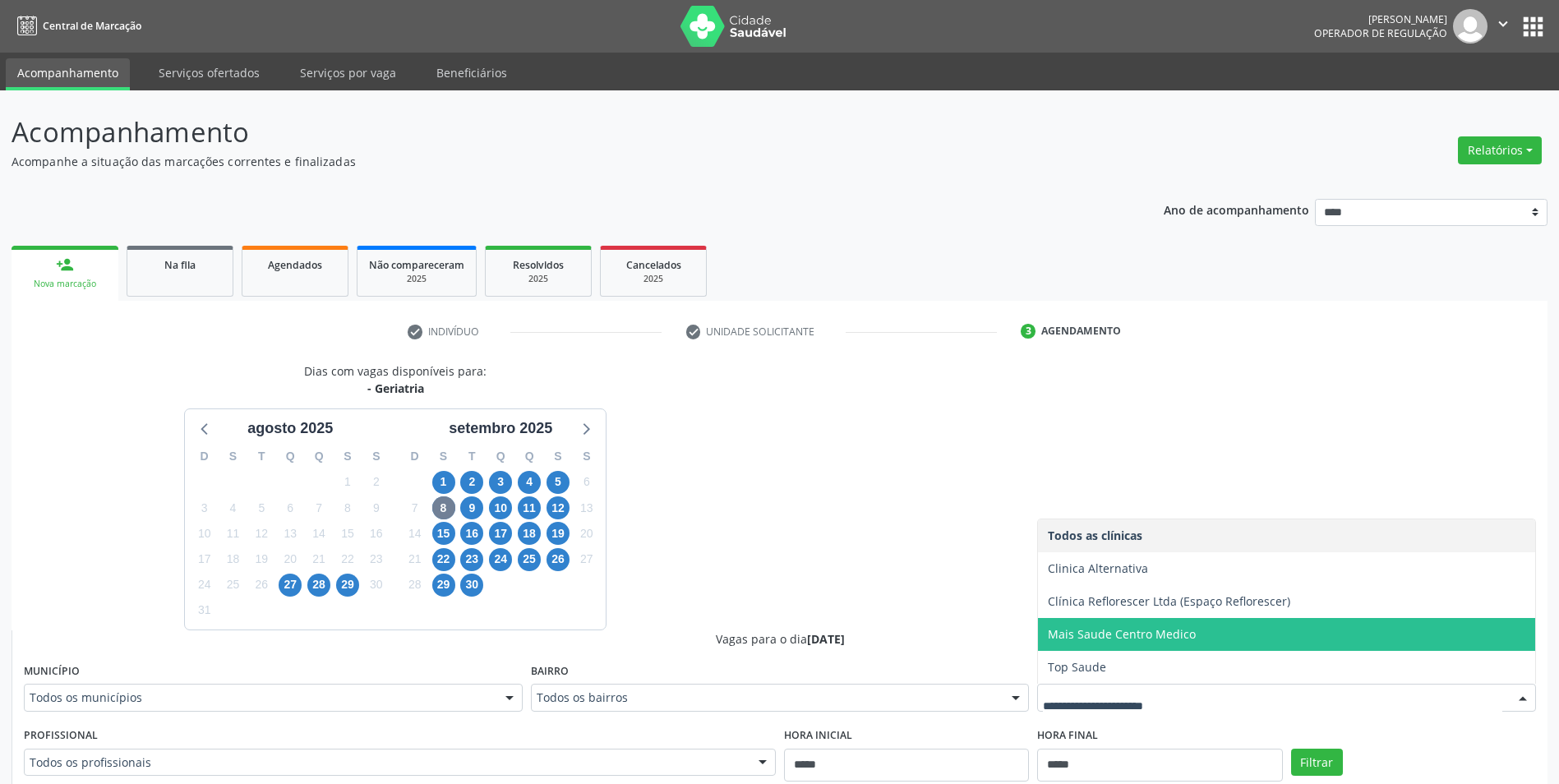
click at [1227, 643] on span "Mais Saude Centro Medico" at bounding box center [1286, 634] width 497 height 33
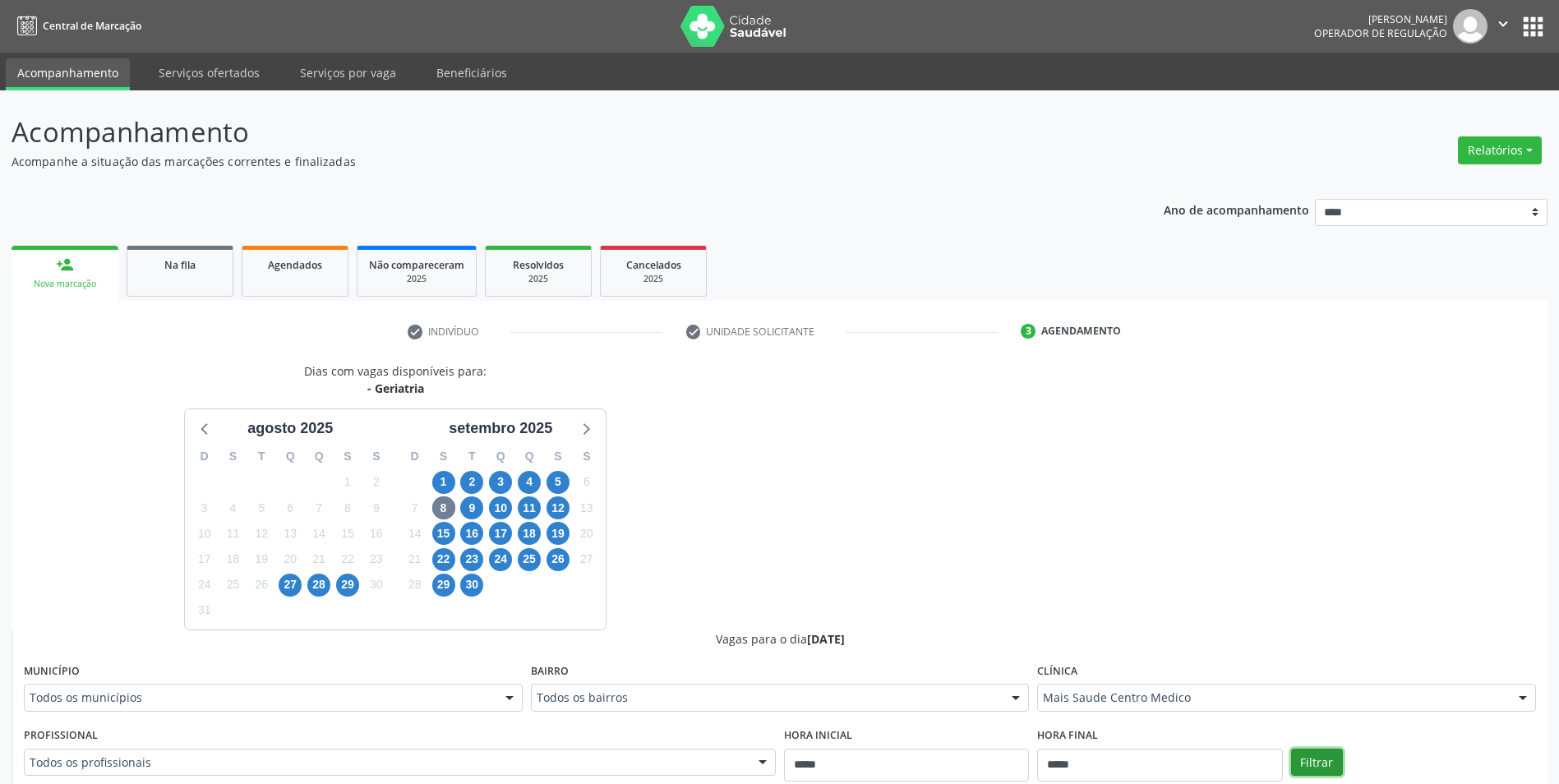
click at [1305, 752] on button "Filtrar" at bounding box center [1317, 763] width 52 height 28
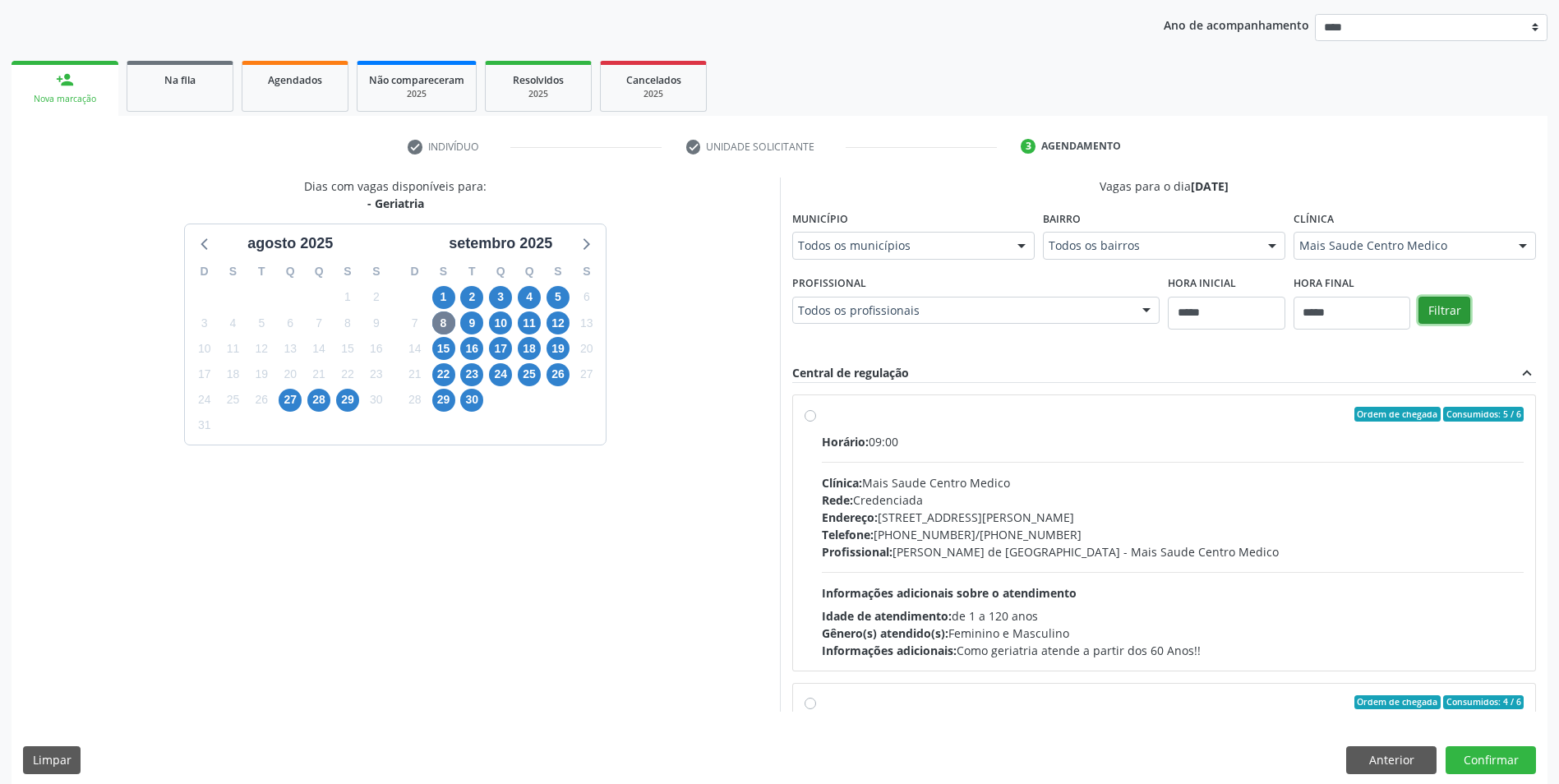
scroll to position [198, 0]
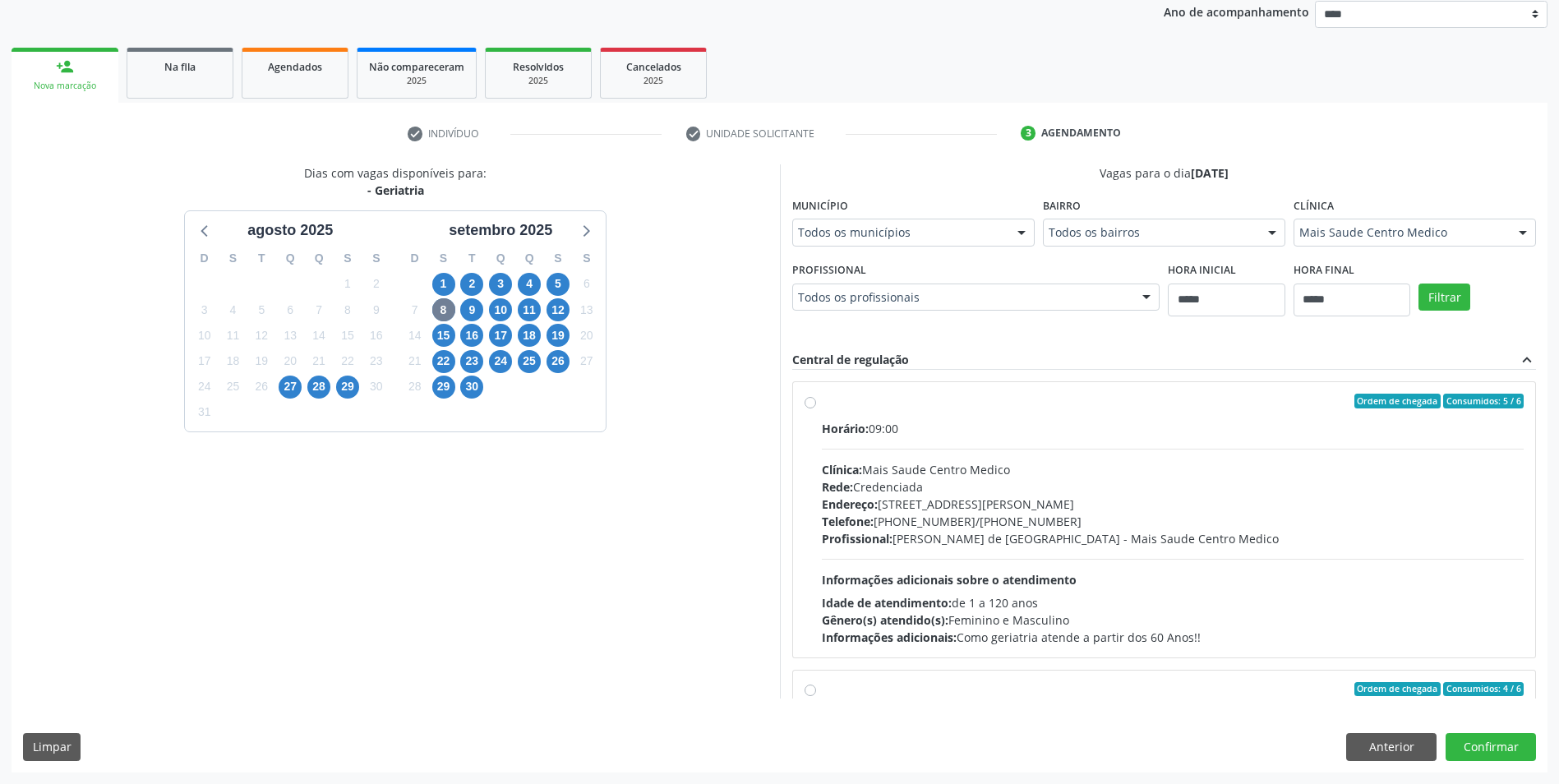
click at [972, 550] on div "Horário: 09:00 Clínica: Mais Saude Centro Medico Rede: Credenciada Endereço: Ru…" at bounding box center [1173, 533] width 703 height 226
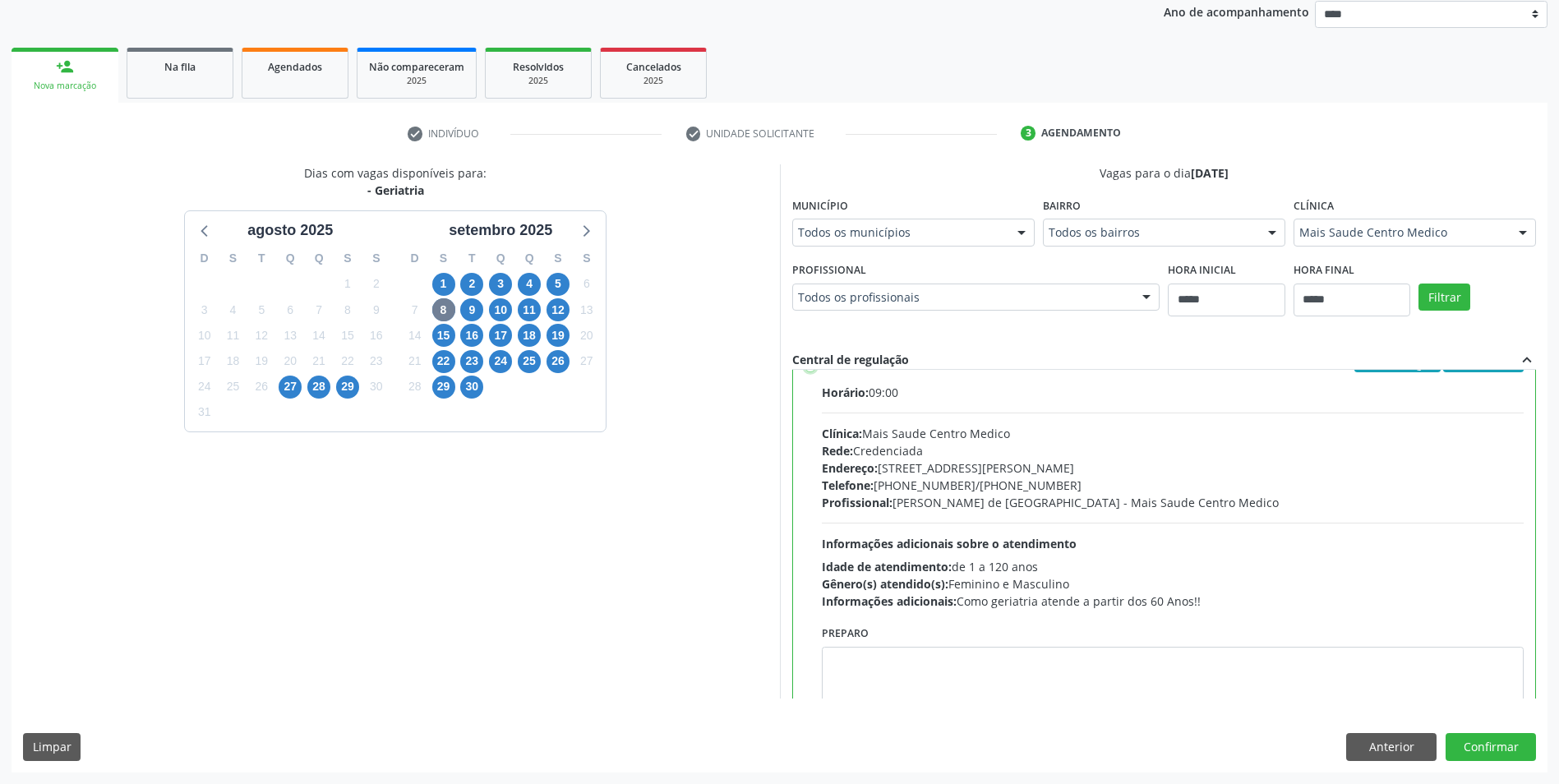
scroll to position [82, 0]
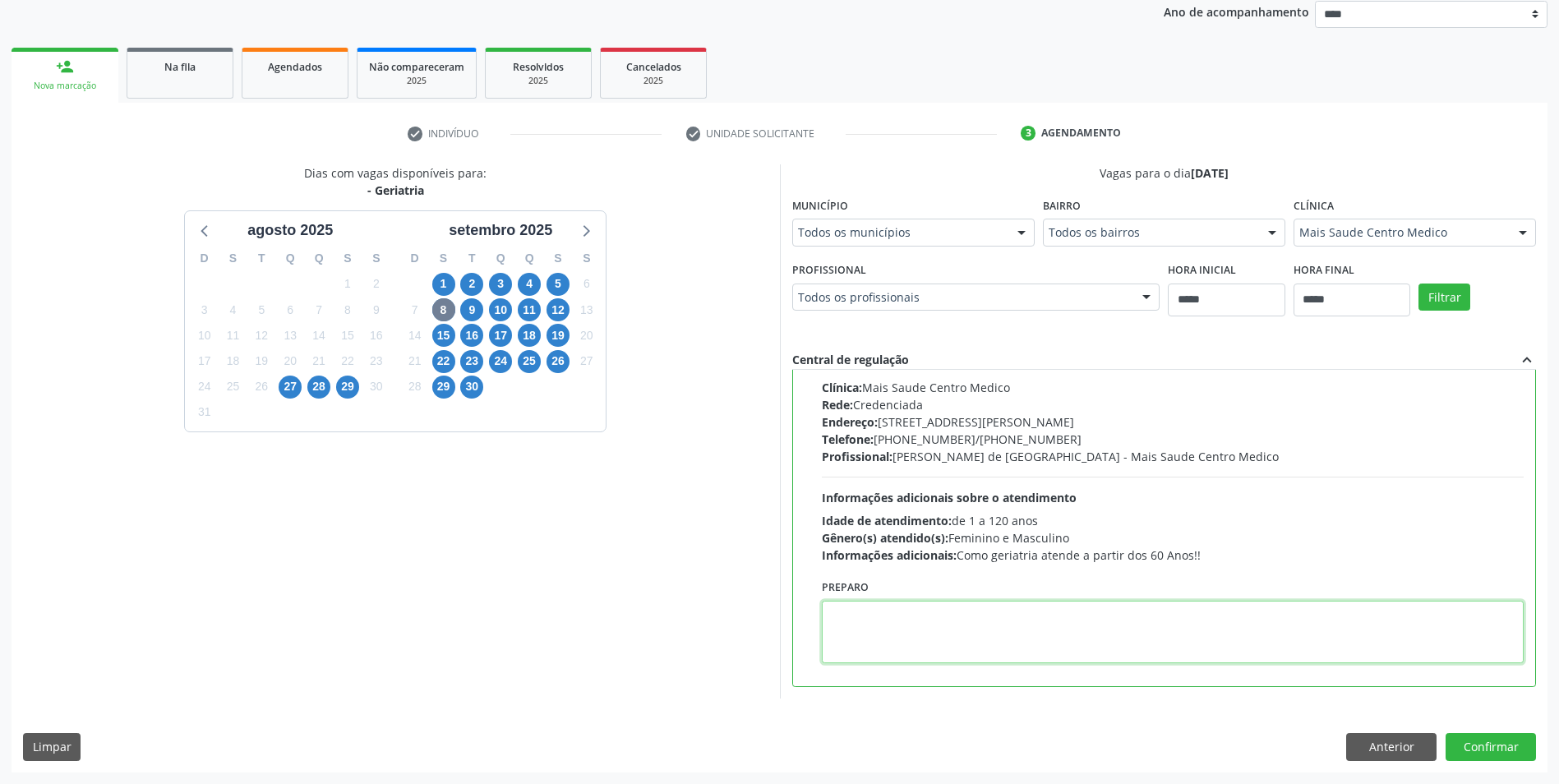
click at [927, 608] on textarea at bounding box center [1173, 632] width 703 height 62
paste textarea "**********"
type textarea "**********"
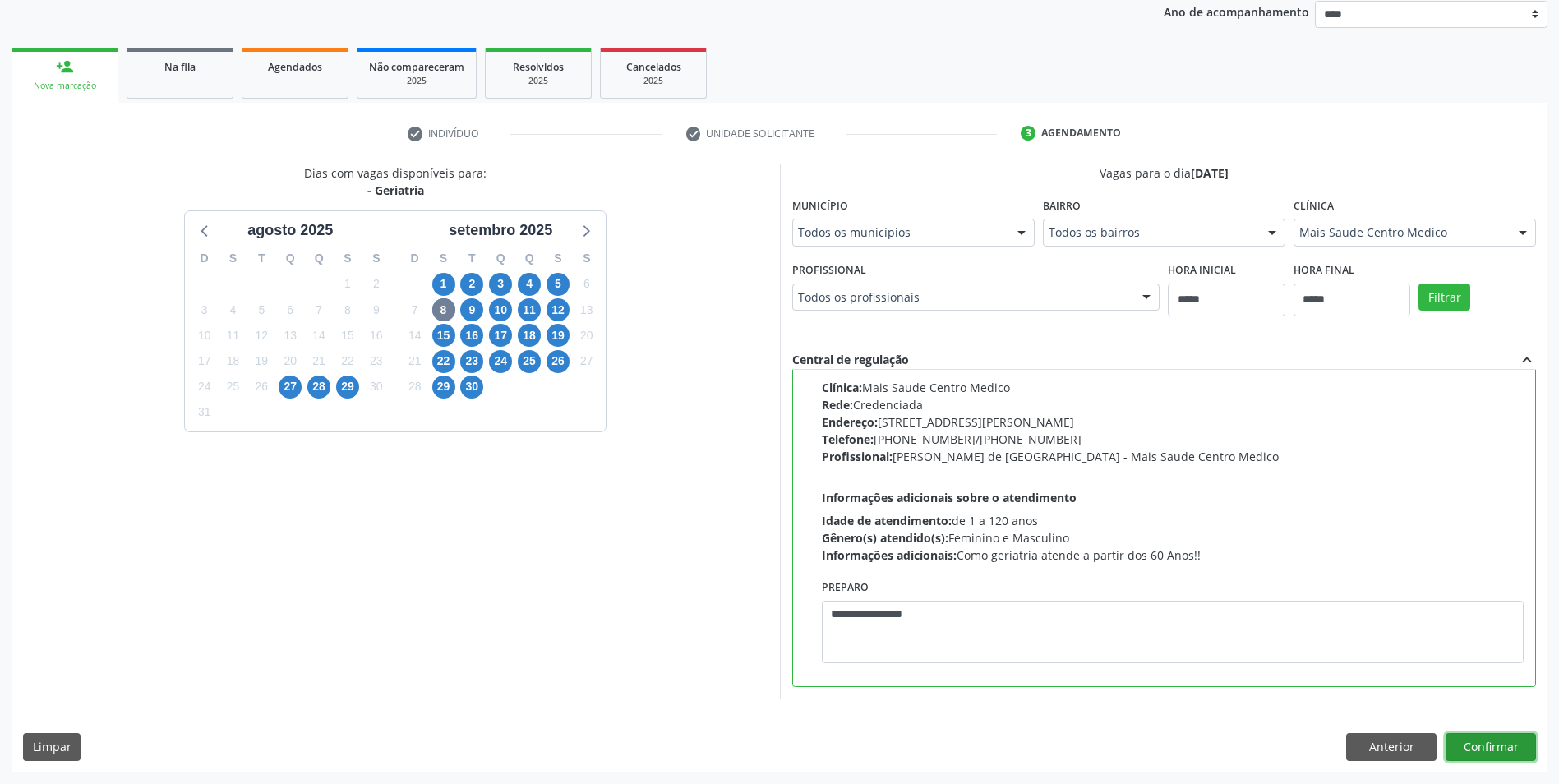
click at [1515, 740] on button "Confirmar" at bounding box center [1490, 747] width 90 height 28
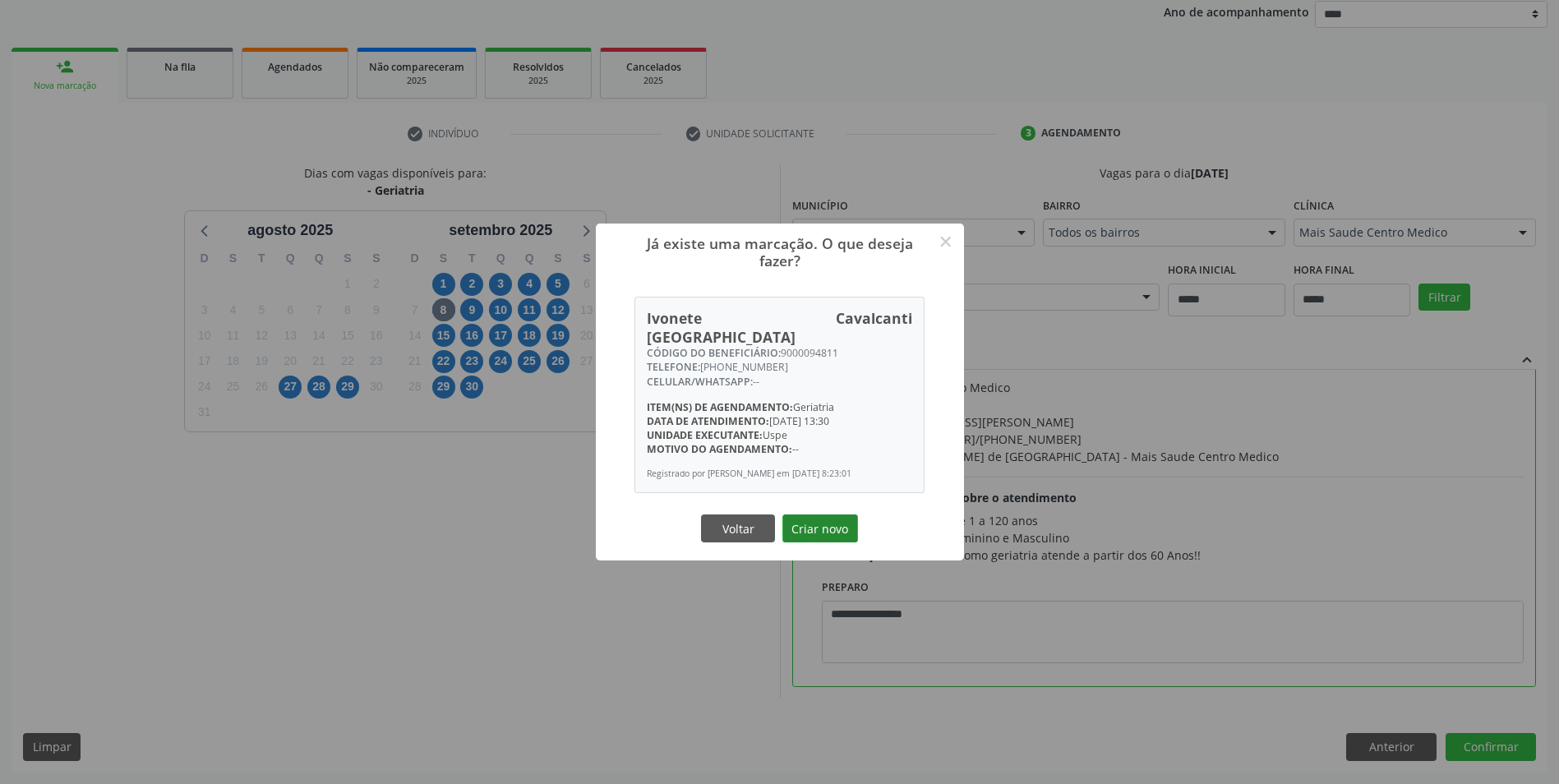
click at [825, 524] on button "Criar novo" at bounding box center [820, 528] width 76 height 28
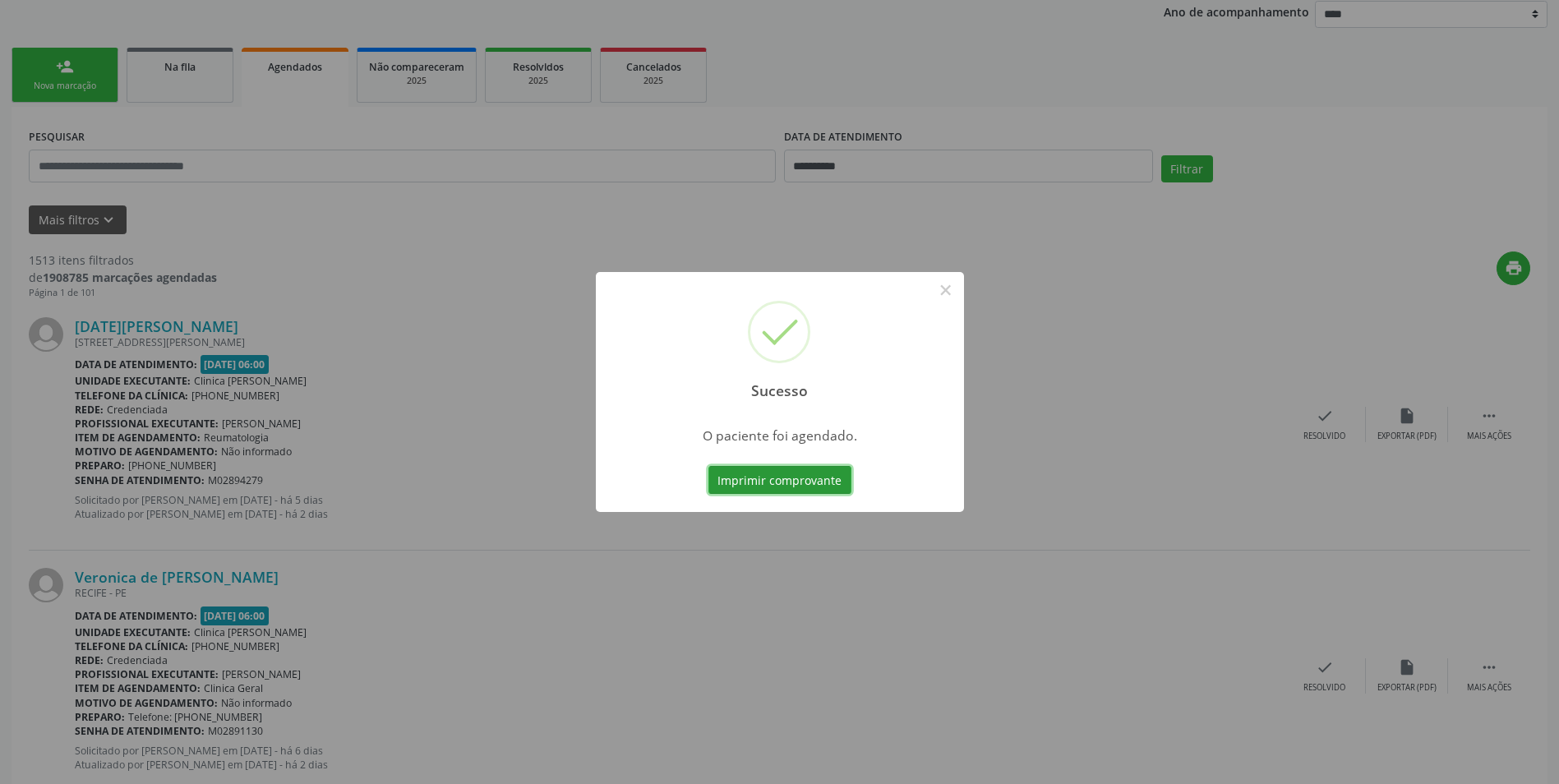
scroll to position [0, 0]
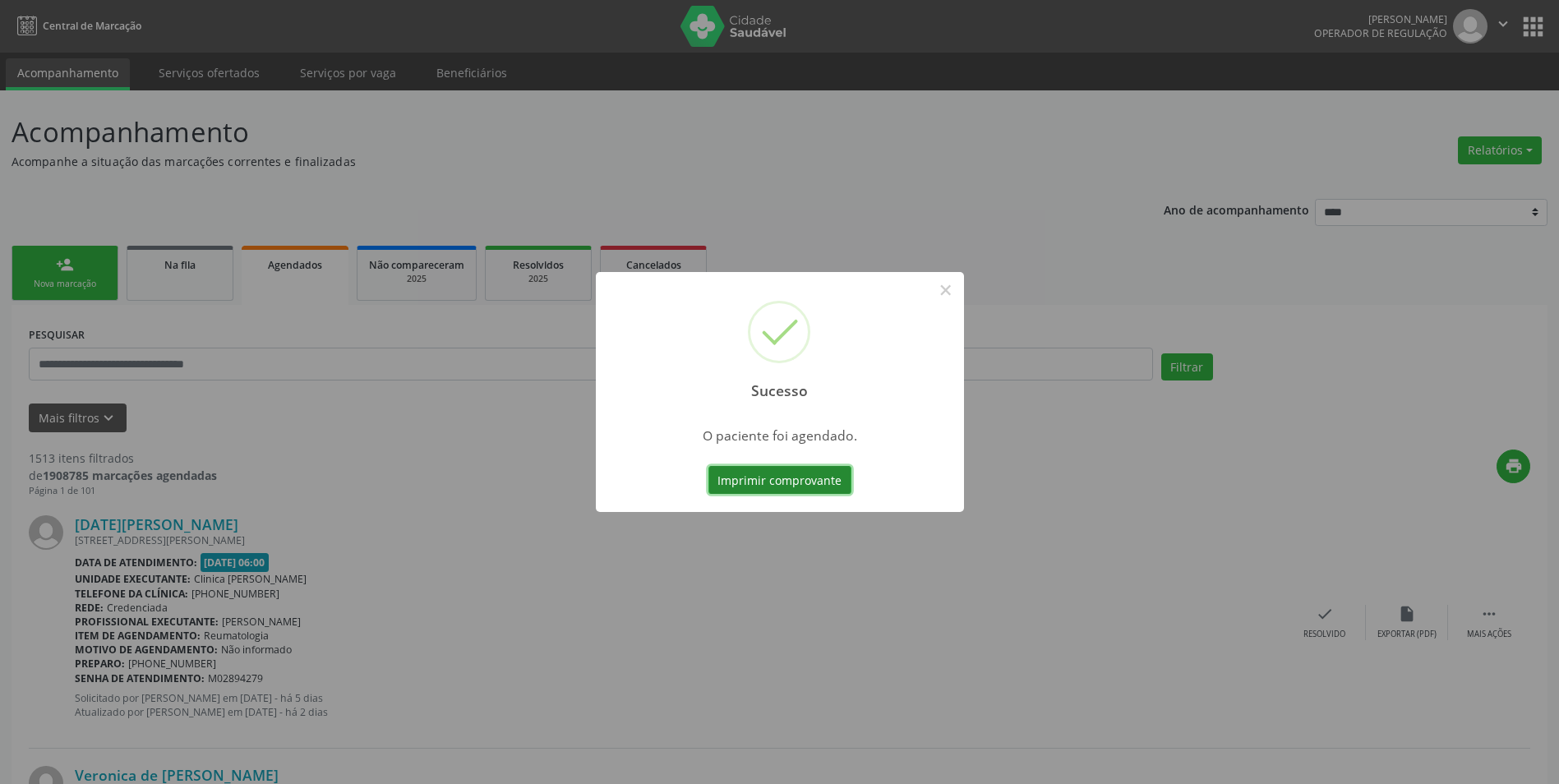
click at [771, 471] on button "Imprimir comprovante" at bounding box center [779, 480] width 143 height 28
